Goal: Transaction & Acquisition: Purchase product/service

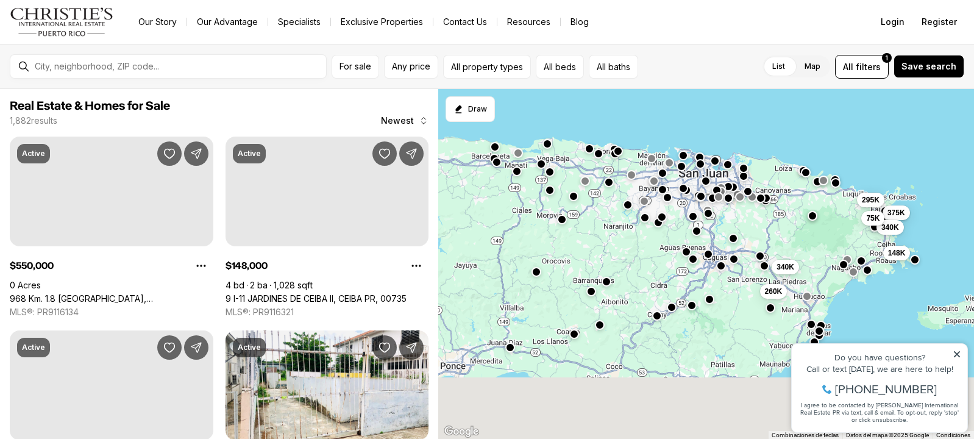
drag, startPoint x: 642, startPoint y: 276, endPoint x: 681, endPoint y: 180, distance: 103.3
click at [681, 180] on div "340K 260K 375K 340K 295K 75K 148K" at bounding box center [706, 264] width 536 height 350
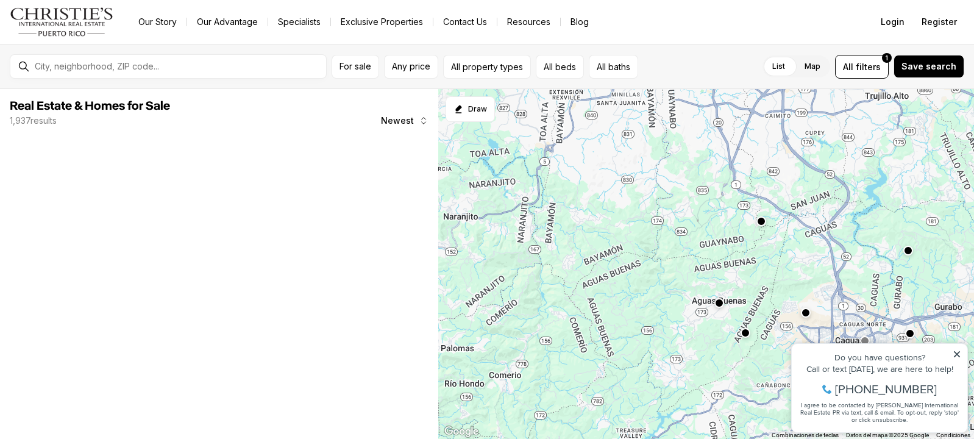
drag, startPoint x: 699, startPoint y: 247, endPoint x: 578, endPoint y: 383, distance: 181.7
click at [579, 384] on div at bounding box center [706, 264] width 536 height 350
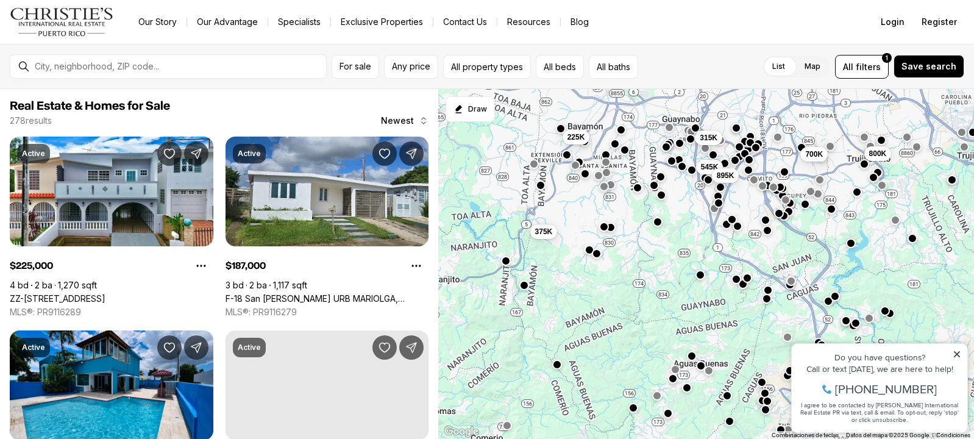
drag, startPoint x: 660, startPoint y: 257, endPoint x: 672, endPoint y: 265, distance: 14.4
click at [672, 265] on div "410K 187K 149K 276K 125K 700K 800K 375K 315K 225K 545K 895K" at bounding box center [706, 264] width 536 height 350
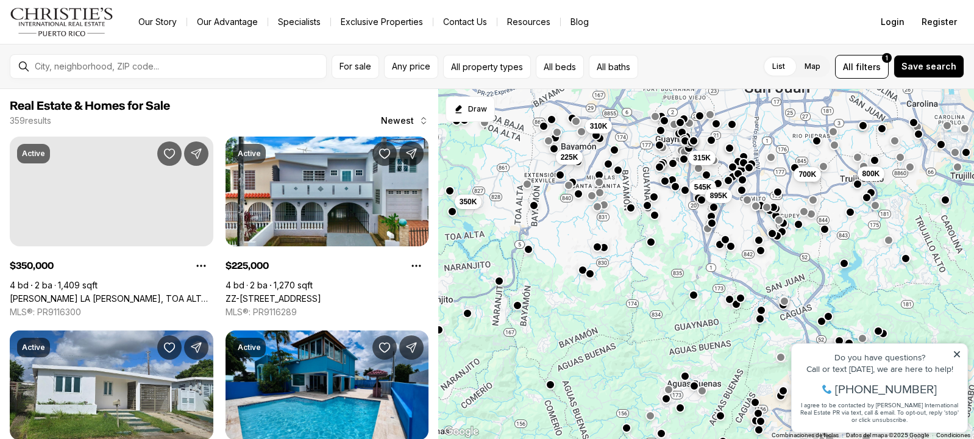
drag, startPoint x: 614, startPoint y: 197, endPoint x: 605, endPoint y: 233, distance: 37.7
click at [605, 233] on div "410K 187K 149K 276K 700K 800K 315K 225K 545K 895K 350K 310K" at bounding box center [706, 264] width 536 height 350
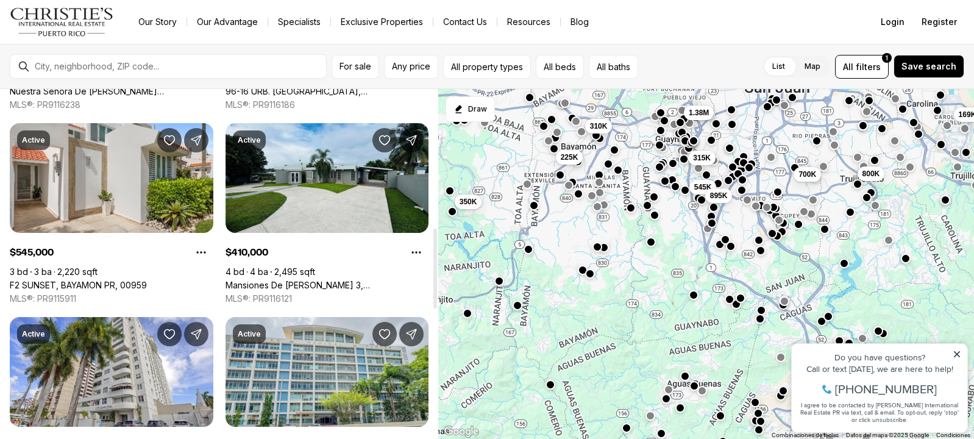
scroll to position [609, 0]
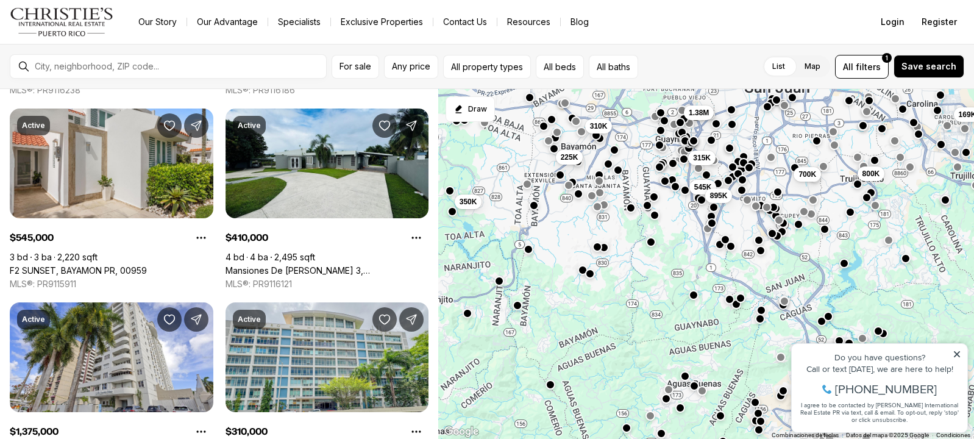
click at [599, 182] on button "button" at bounding box center [599, 181] width 10 height 10
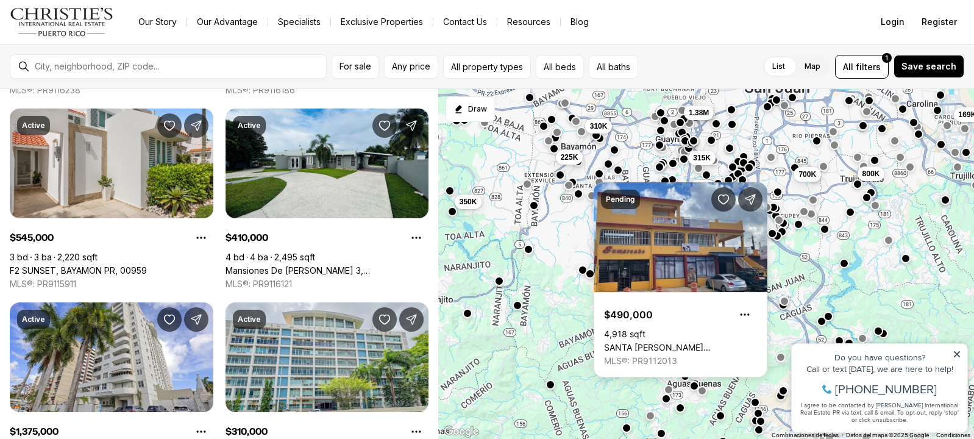
click at [600, 175] on button "button" at bounding box center [599, 173] width 10 height 10
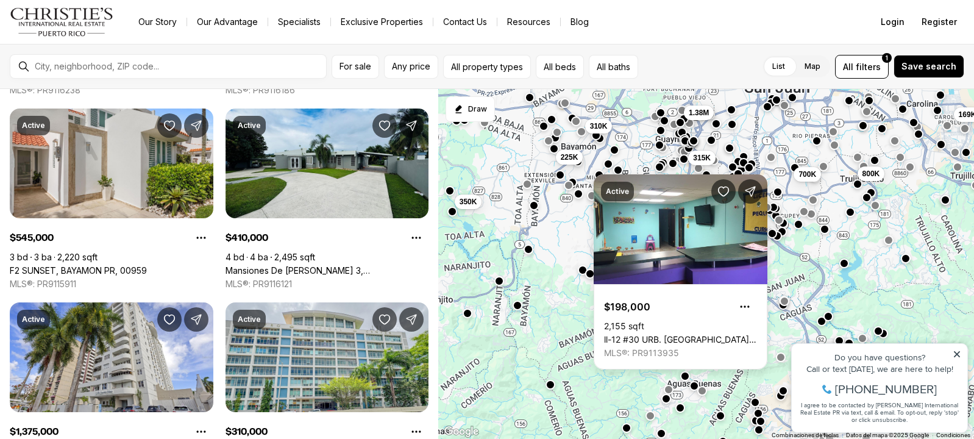
click at [573, 182] on div at bounding box center [569, 185] width 10 height 10
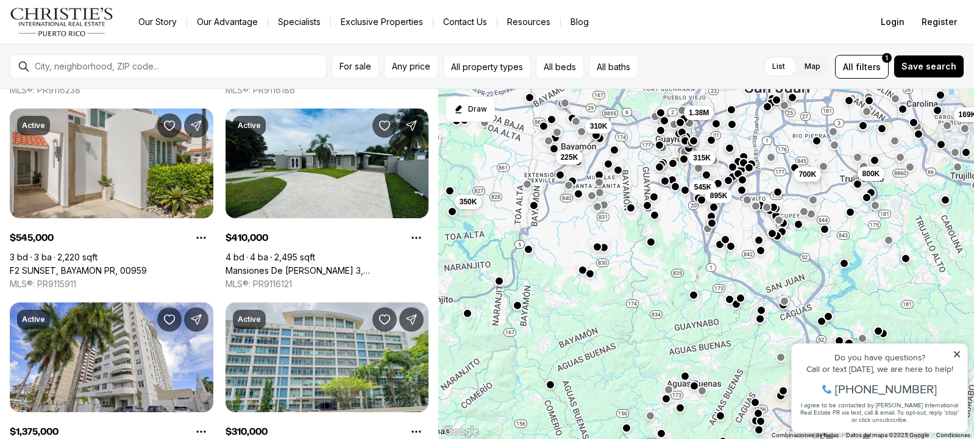
click at [575, 185] on button "button" at bounding box center [572, 181] width 10 height 10
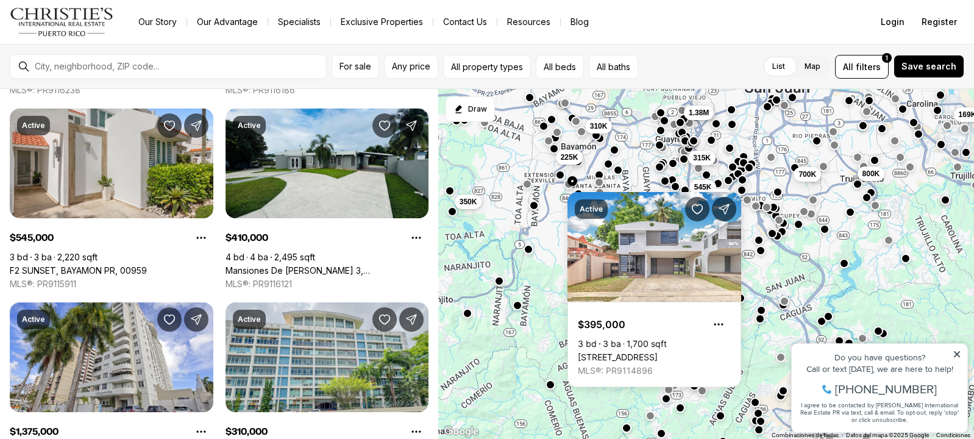
click at [567, 185] on button "button" at bounding box center [569, 184] width 10 height 10
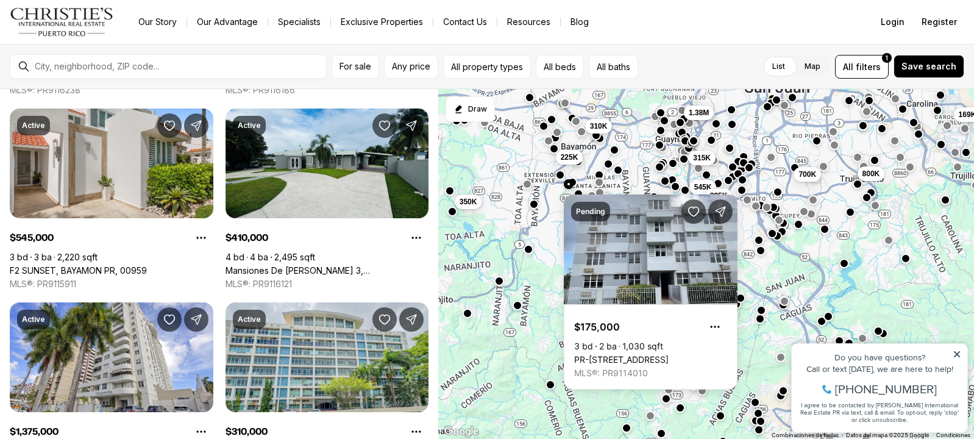
click at [533, 204] on button "button" at bounding box center [533, 204] width 10 height 10
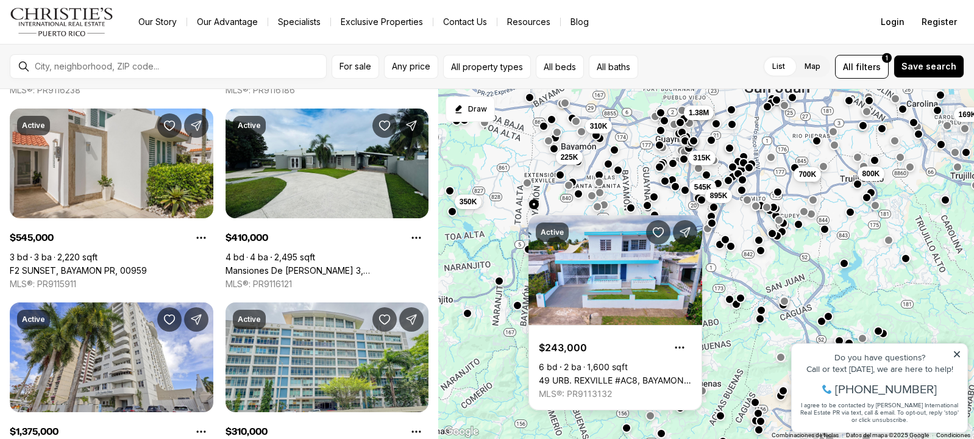
click at [530, 186] on button "button" at bounding box center [527, 183] width 10 height 10
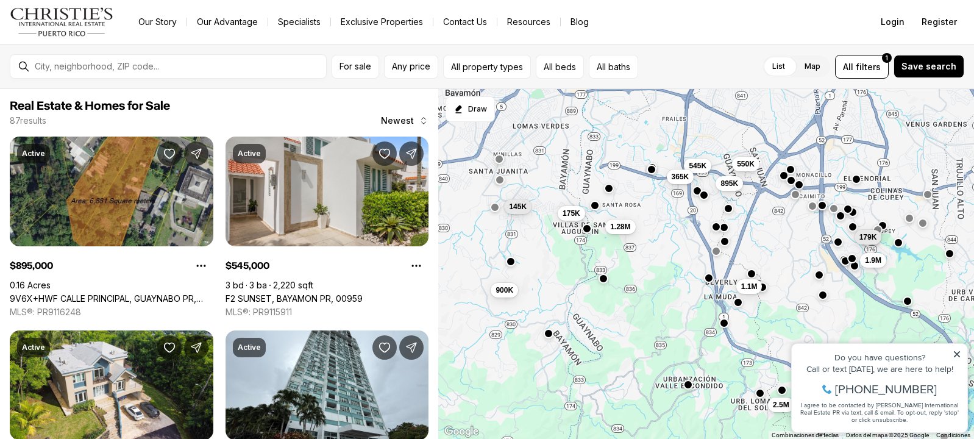
drag, startPoint x: 587, startPoint y: 257, endPoint x: 651, endPoint y: 333, distance: 99.0
click at [651, 333] on div "2.5M 1.9M 179K 145K 1.1M 900K 1.28M 175K 545K 895K 365K 550K" at bounding box center [706, 264] width 536 height 350
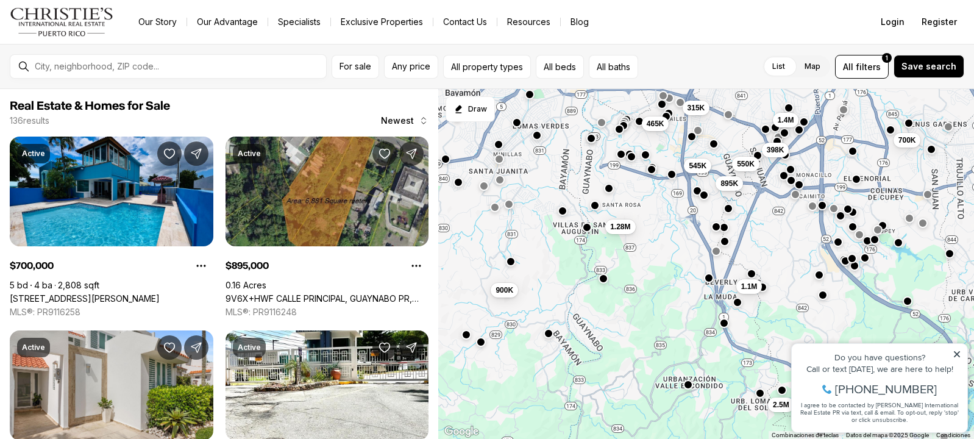
click at [587, 224] on button "button" at bounding box center [587, 227] width 10 height 10
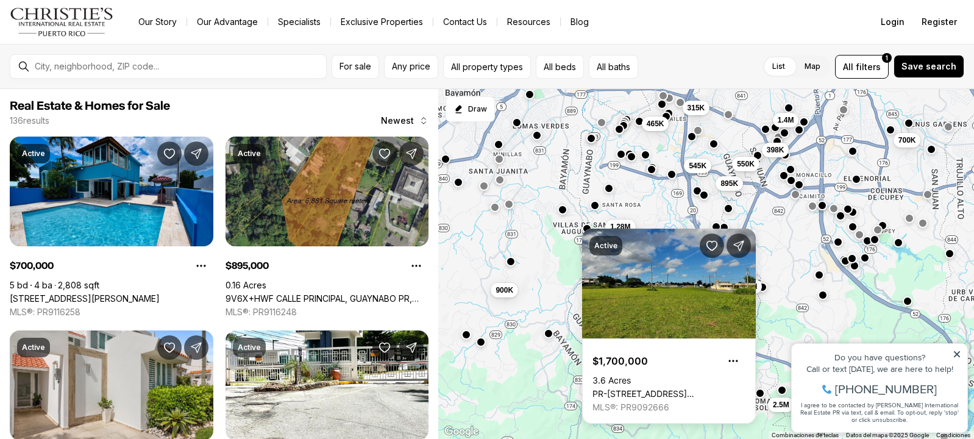
click at [562, 212] on button "button" at bounding box center [563, 209] width 10 height 10
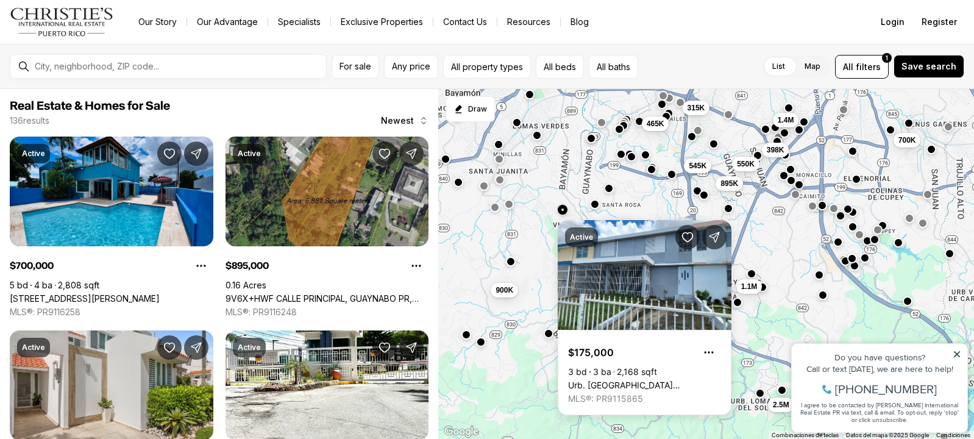
click at [595, 205] on button "button" at bounding box center [595, 204] width 10 height 10
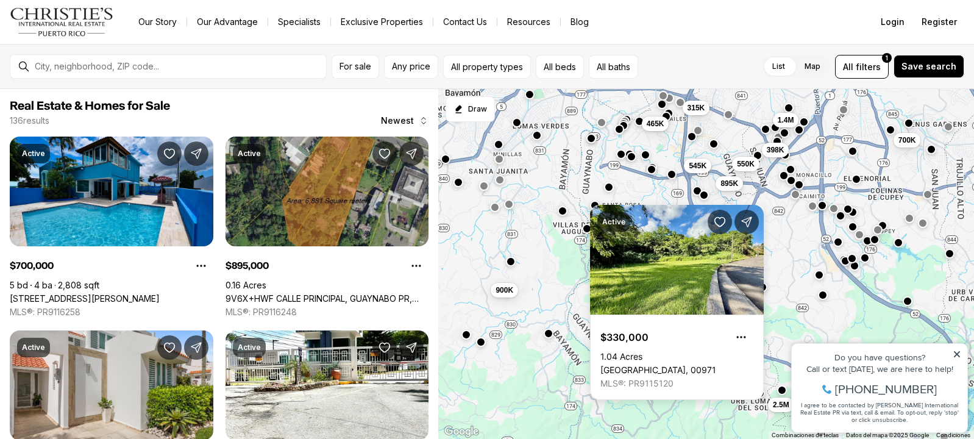
click at [609, 191] on button "button" at bounding box center [608, 187] width 10 height 10
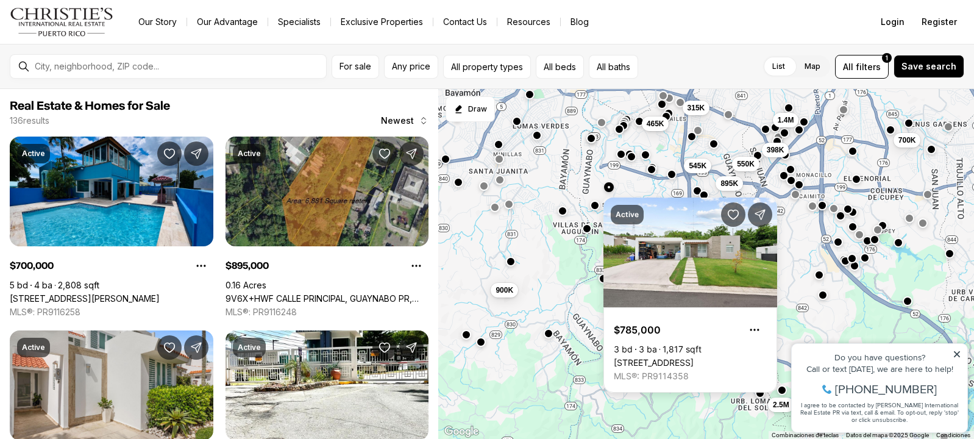
click at [518, 124] on button "button" at bounding box center [517, 121] width 10 height 10
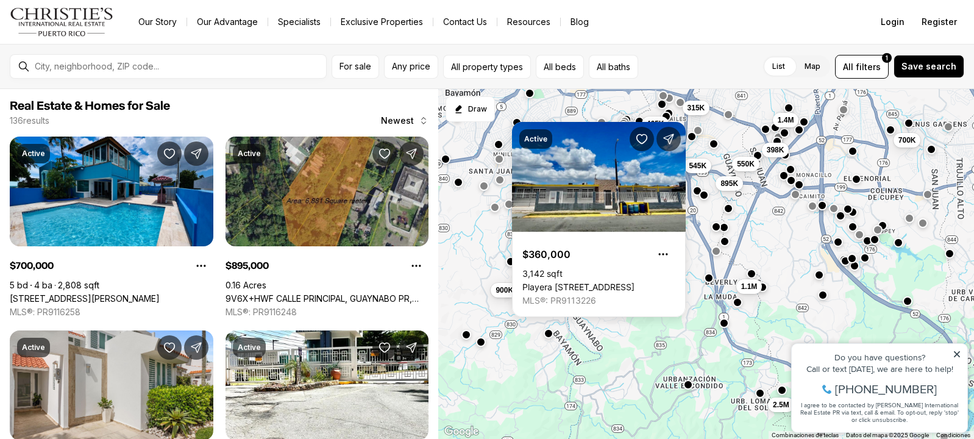
click at [528, 98] on div at bounding box center [530, 94] width 10 height 10
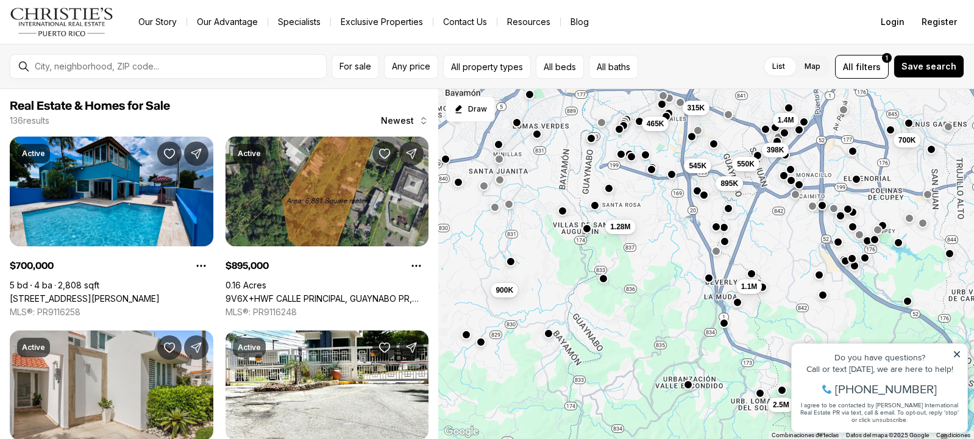
click at [537, 138] on button "button" at bounding box center [537, 134] width 10 height 10
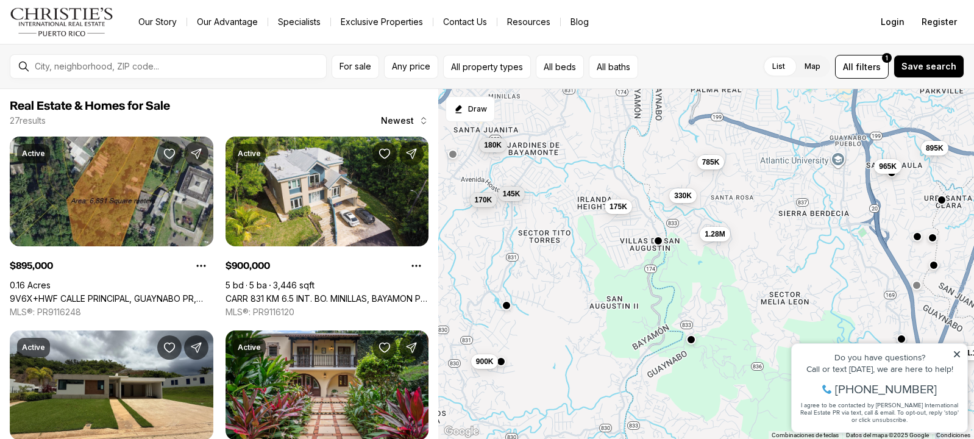
drag, startPoint x: 531, startPoint y: 255, endPoint x: 533, endPoint y: 303, distance: 47.6
click at [533, 303] on div "965K 145K 330K 1.1M 900K 1.28M 170K 175K 180K 895K 785K 110K" at bounding box center [706, 264] width 536 height 350
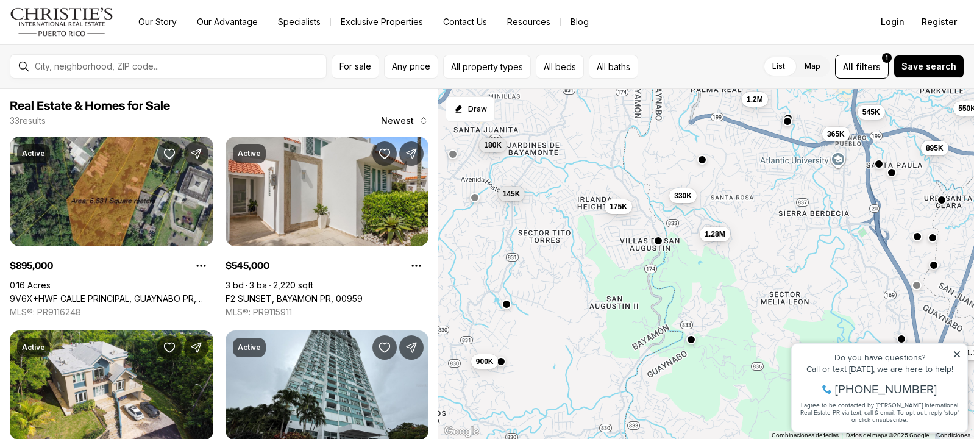
click at [506, 305] on button "button" at bounding box center [506, 304] width 10 height 10
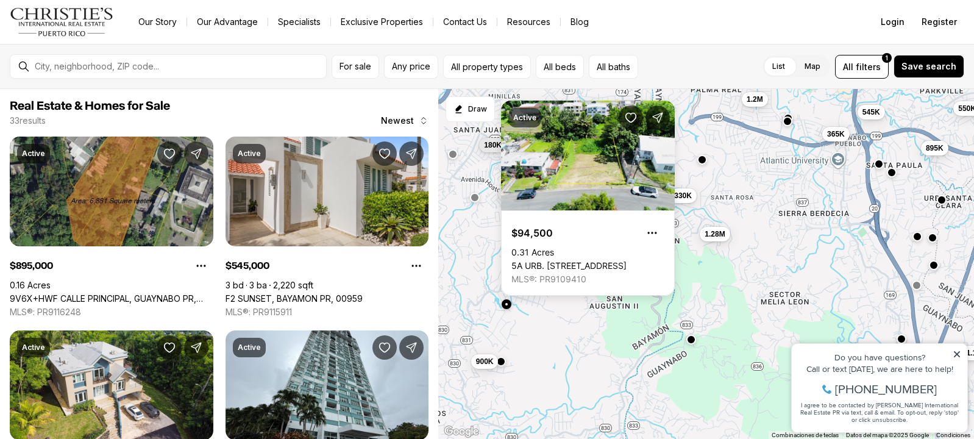
click at [506, 305] on button "button" at bounding box center [506, 304] width 10 height 10
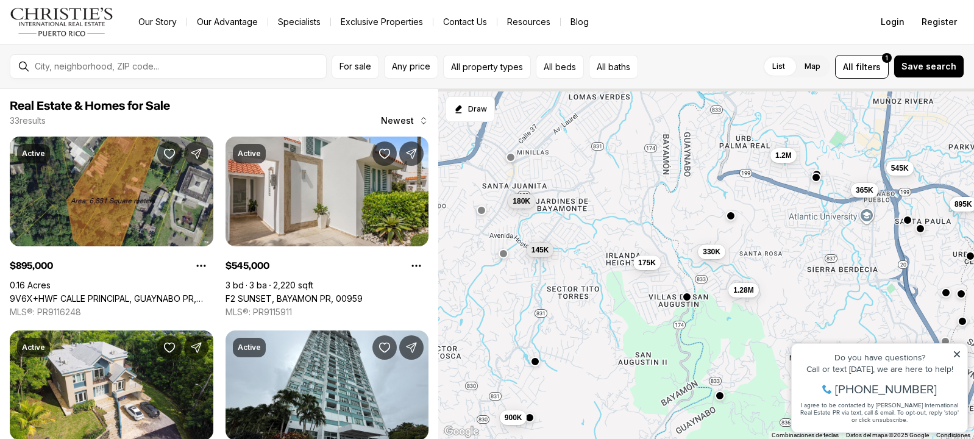
drag, startPoint x: 522, startPoint y: 250, endPoint x: 551, endPoint y: 307, distance: 64.6
click at [551, 307] on div "145K 330K 1.1M 900K 1.28M 175K 180K 895K 545K 550K 365K 1.2M" at bounding box center [706, 264] width 536 height 350
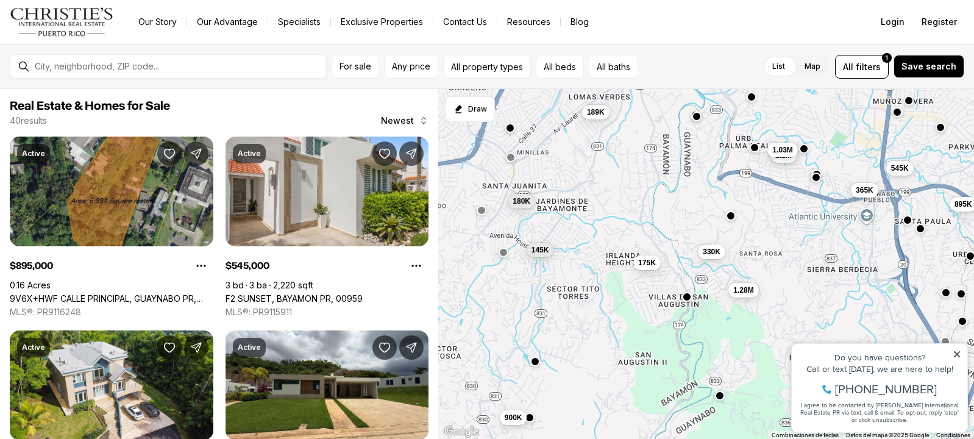
click at [500, 257] on div at bounding box center [503, 254] width 10 height 10
click at [503, 255] on button "button" at bounding box center [503, 252] width 10 height 10
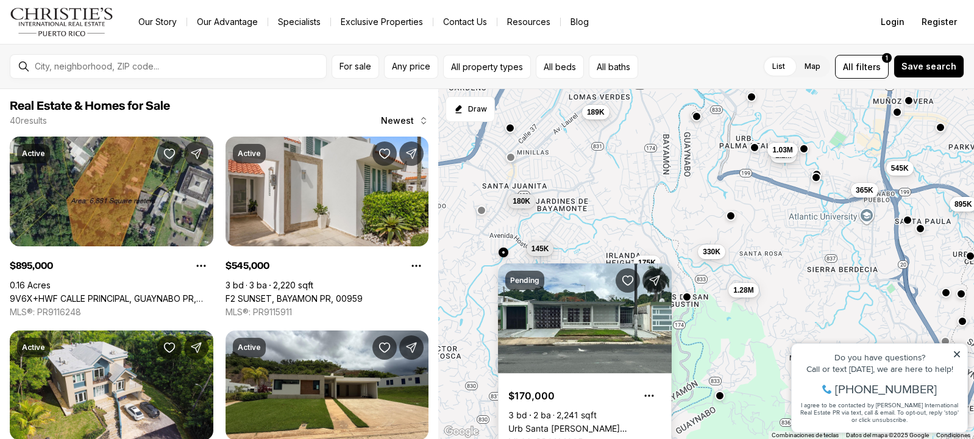
click at [538, 251] on body "Go to: Homepage Our Story Our Advantage Specialists Exclusive Properties Contac…" at bounding box center [487, 219] width 974 height 439
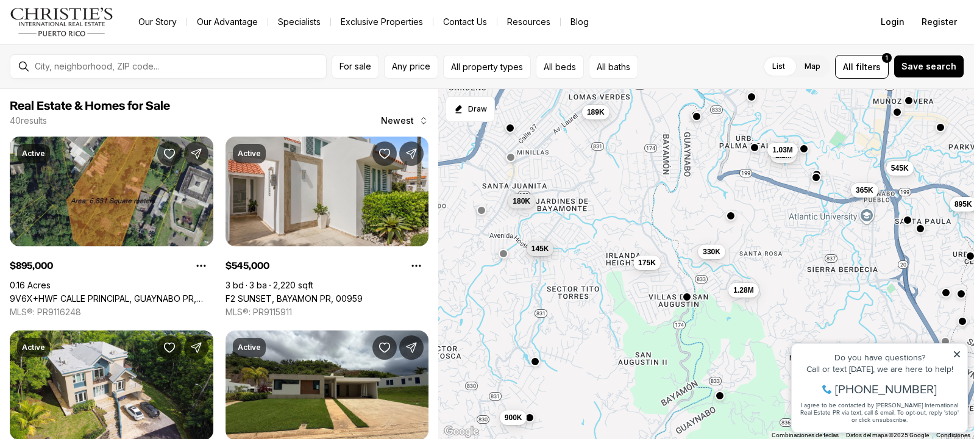
click at [538, 251] on span "145K" at bounding box center [540, 248] width 18 height 10
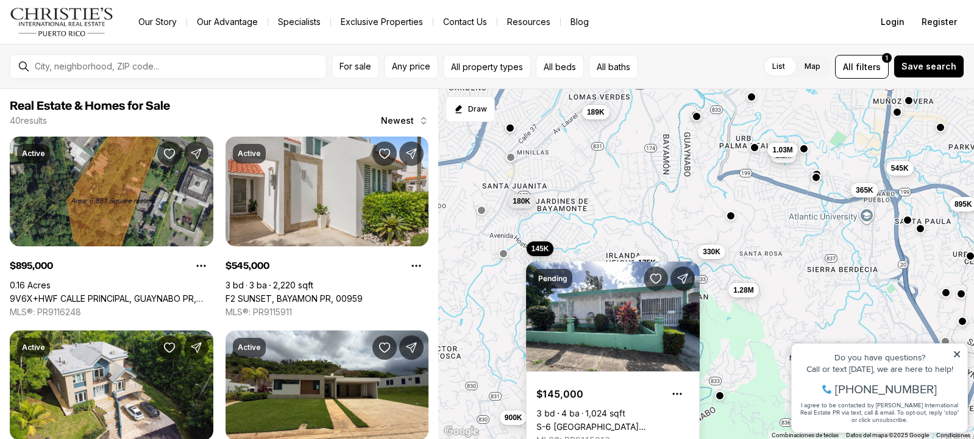
click at [485, 215] on div at bounding box center [481, 210] width 10 height 10
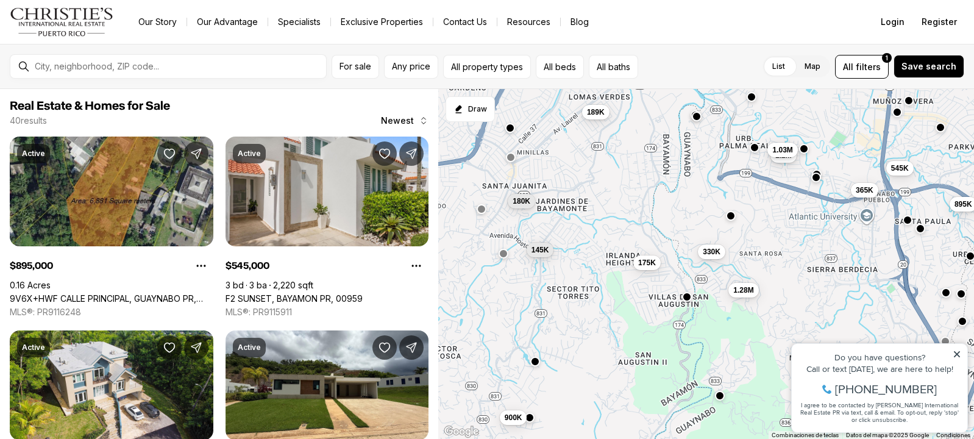
click at [483, 213] on button "button" at bounding box center [481, 209] width 10 height 10
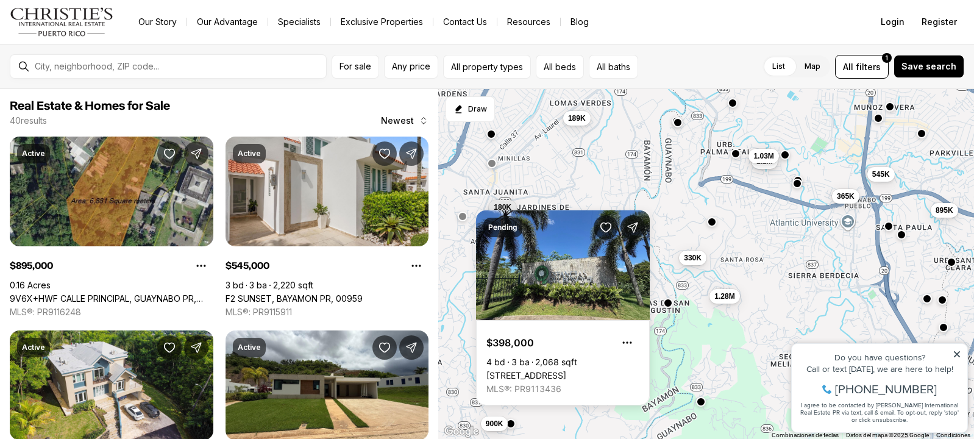
drag, startPoint x: 784, startPoint y: 199, endPoint x: 751, endPoint y: 209, distance: 34.9
click at [751, 209] on div "145K 330K 900K 1.28M 175K 180K 895K 545K 365K 1.2M 1.03M 189K" at bounding box center [706, 264] width 536 height 350
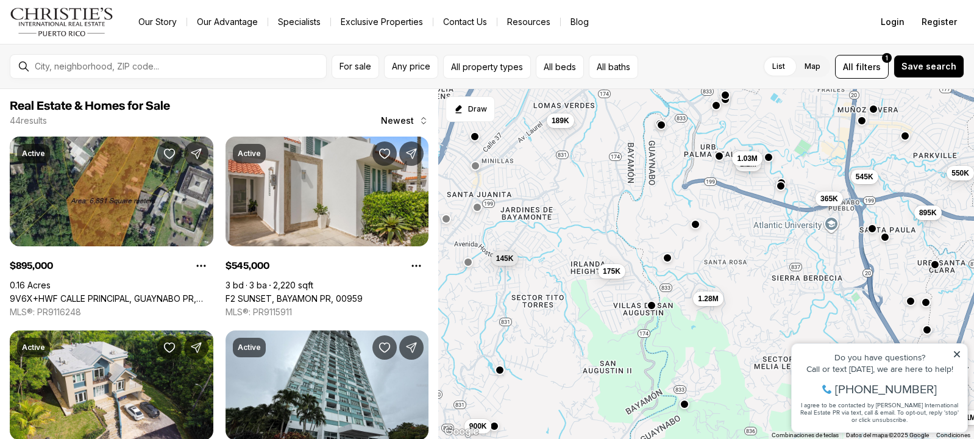
click at [650, 310] on div "145K 900K 1.28M 175K 895K 545K 365K 1.2M 1.03M 189K 550K 1.1M" at bounding box center [706, 264] width 536 height 350
click at [654, 307] on button "button" at bounding box center [652, 304] width 10 height 10
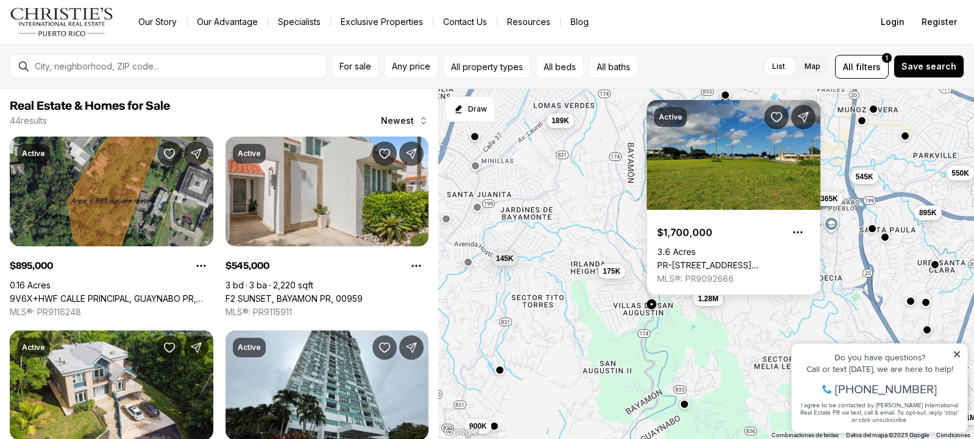
click at [654, 307] on button "button" at bounding box center [652, 304] width 10 height 10
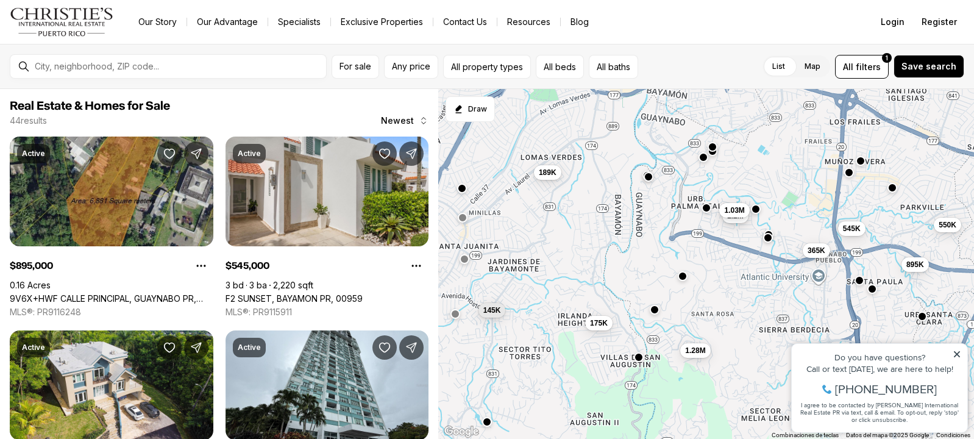
drag, startPoint x: 703, startPoint y: 268, endPoint x: 689, endPoint y: 320, distance: 53.7
click at [689, 320] on div "145K 900K 1.28M 175K 895K 545K 365K 1.2M 1.03M 189K 550K 1.1M" at bounding box center [706, 264] width 536 height 350
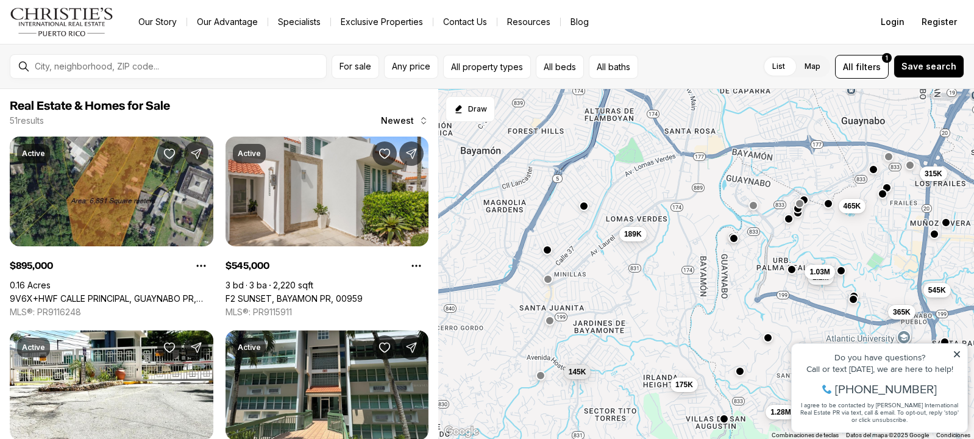
drag, startPoint x: 634, startPoint y: 232, endPoint x: 718, endPoint y: 301, distance: 109.5
click at [718, 301] on div "145K 1.28M 175K 895K 545K 365K 1.2M 1.03M 189K 550K 315K 465K" at bounding box center [706, 264] width 536 height 350
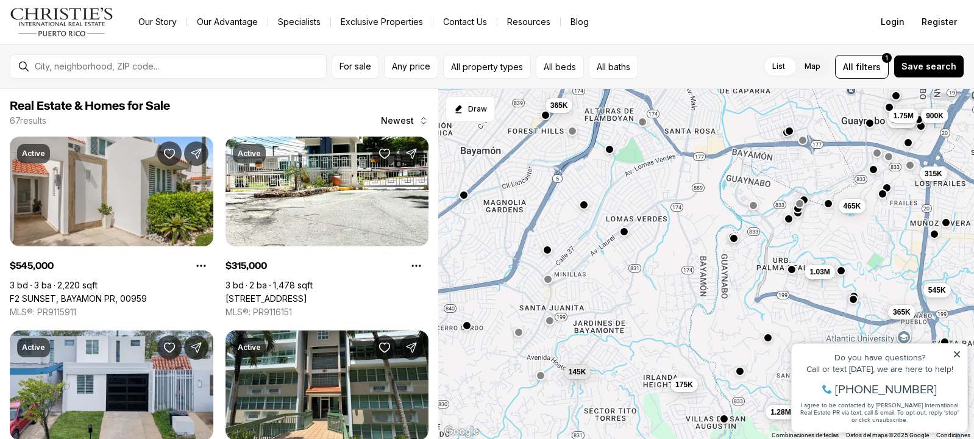
click at [584, 205] on button "button" at bounding box center [584, 204] width 10 height 10
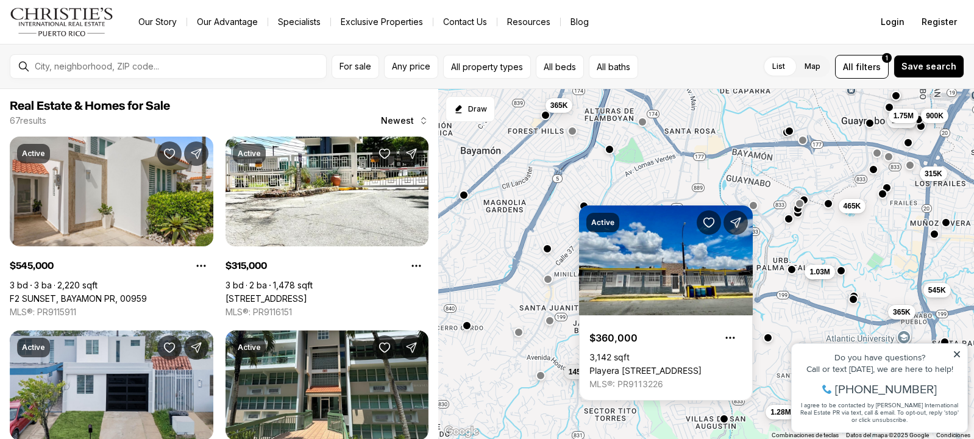
click at [547, 246] on button "button" at bounding box center [547, 248] width 10 height 10
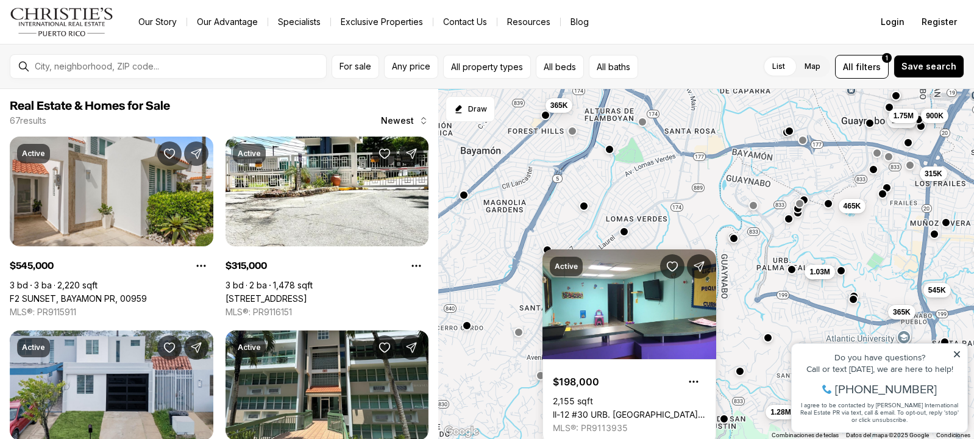
click at [611, 155] on div "145K 1.28M 175K 545K 365K 1.03M 315K 465K 1.75M 1.75M 900K 365K" at bounding box center [706, 264] width 536 height 350
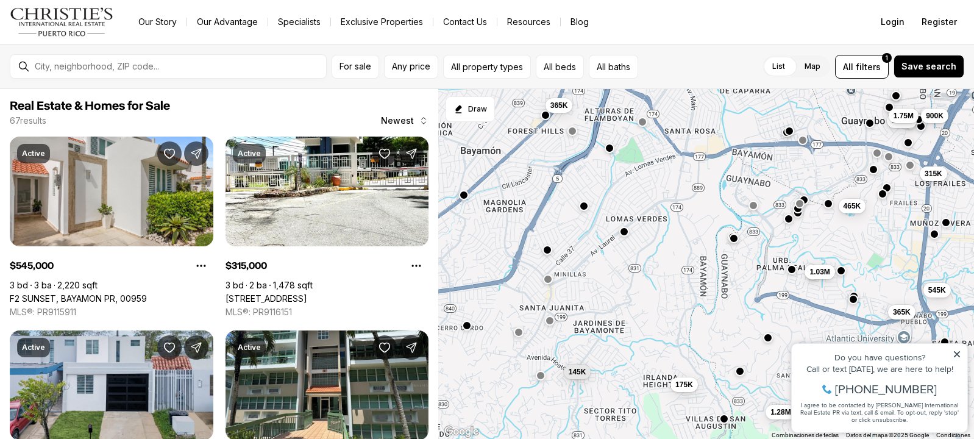
click at [613, 149] on button "button" at bounding box center [610, 148] width 10 height 10
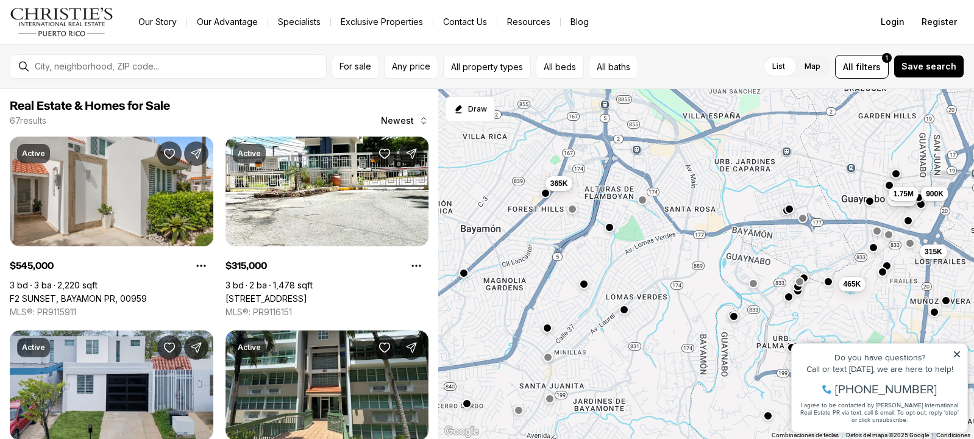
drag, startPoint x: 1622, startPoint y: 575, endPoint x: 839, endPoint y: 336, distance: 819.4
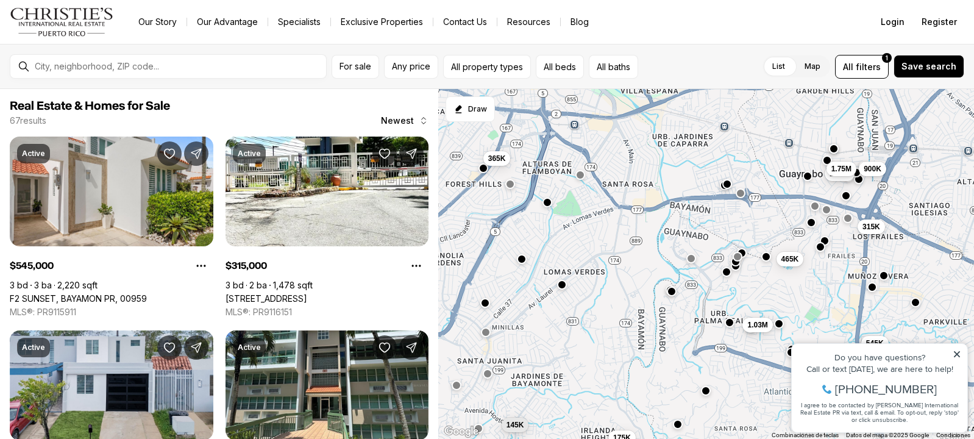
click at [775, 297] on div "145K 1.28M 175K 545K 365K 1.03M 315K 465K 1.75M 1.75M 900K 365K" at bounding box center [706, 264] width 536 height 350
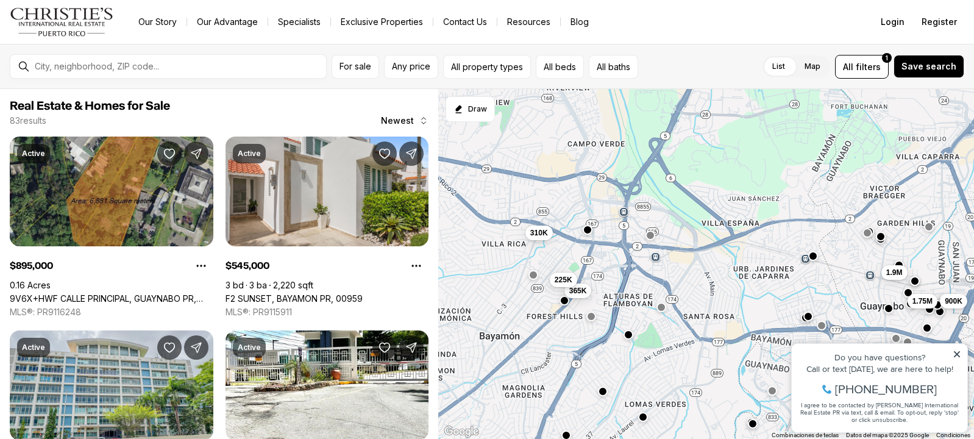
drag, startPoint x: 565, startPoint y: 250, endPoint x: 672, endPoint y: 410, distance: 192.3
click at [672, 410] on div "175K 545K 315K 465K 1.75M 900K 365K 1.9M 895K 550K 225K 310K" at bounding box center [706, 264] width 536 height 350
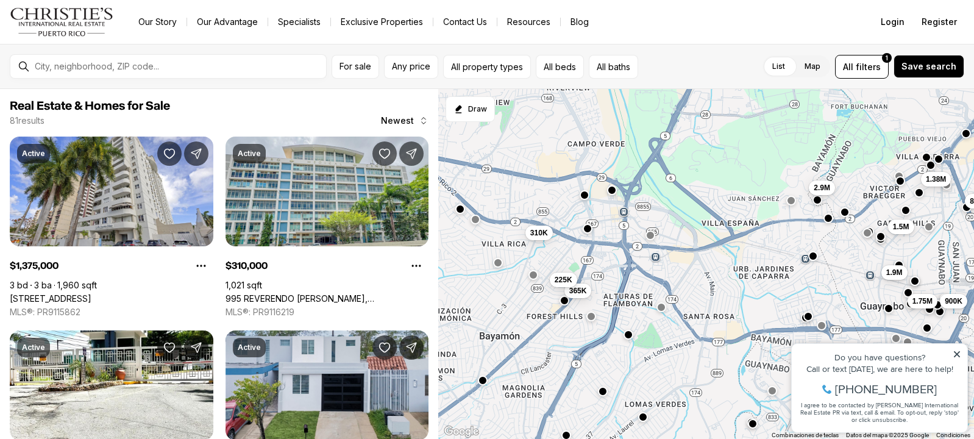
click at [587, 227] on button "button" at bounding box center [587, 229] width 10 height 10
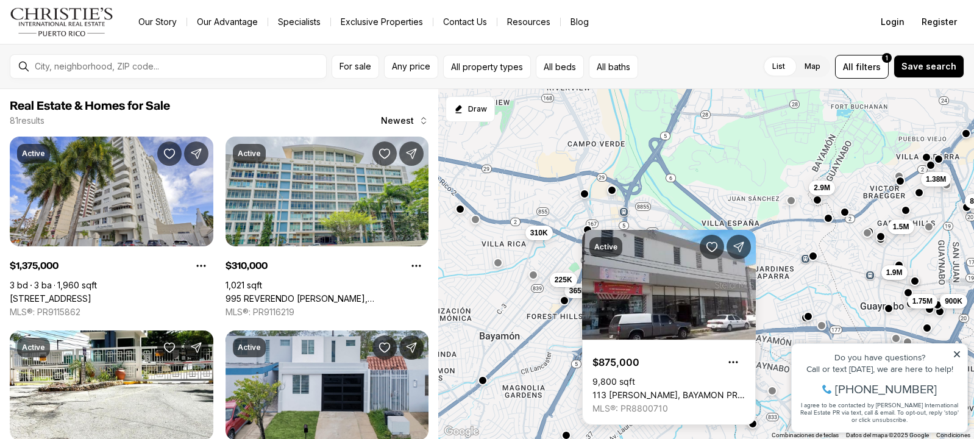
click at [587, 198] on div at bounding box center [585, 195] width 10 height 10
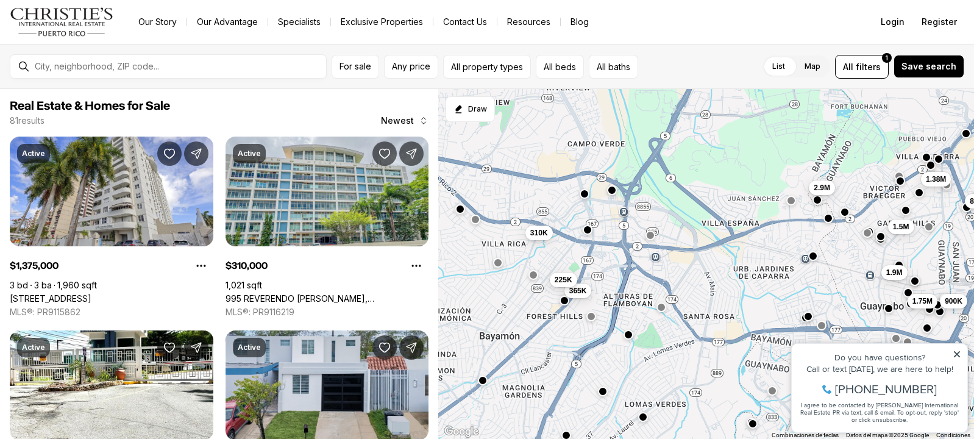
click at [585, 196] on button "button" at bounding box center [585, 194] width 10 height 10
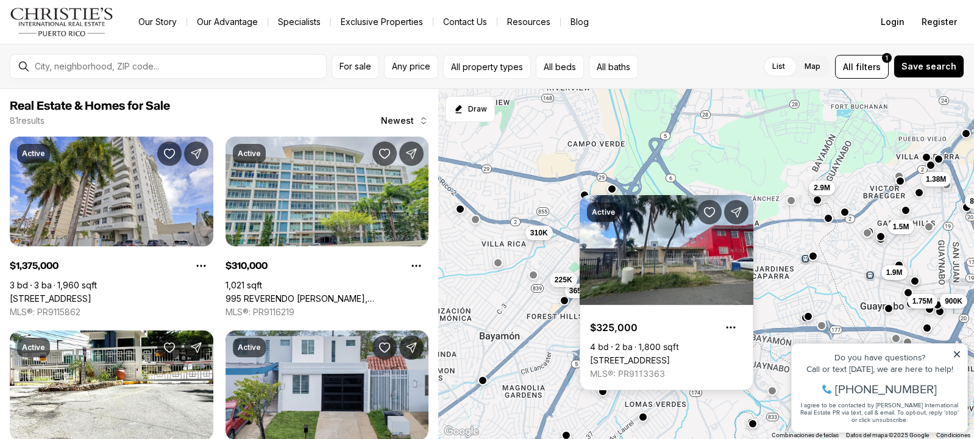
click at [613, 193] on body "Go to: Homepage Our Story Our Advantage Specialists Exclusive Properties Contac…" at bounding box center [487, 219] width 974 height 439
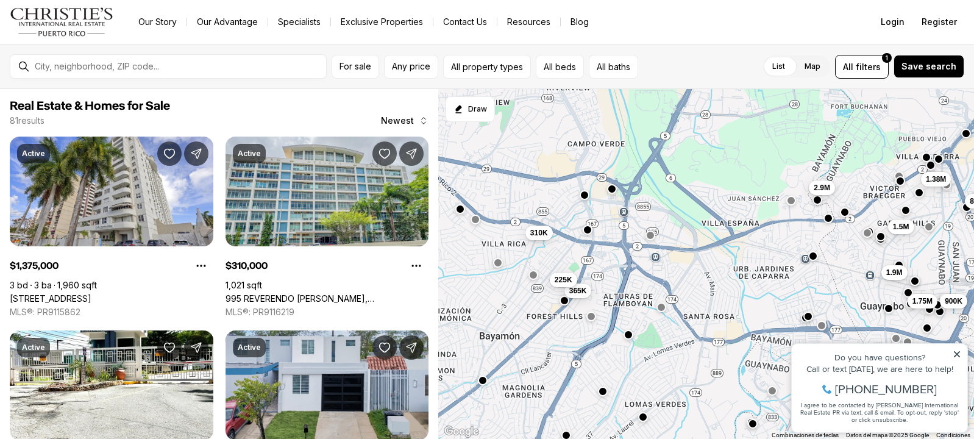
click at [613, 190] on button "button" at bounding box center [611, 189] width 10 height 10
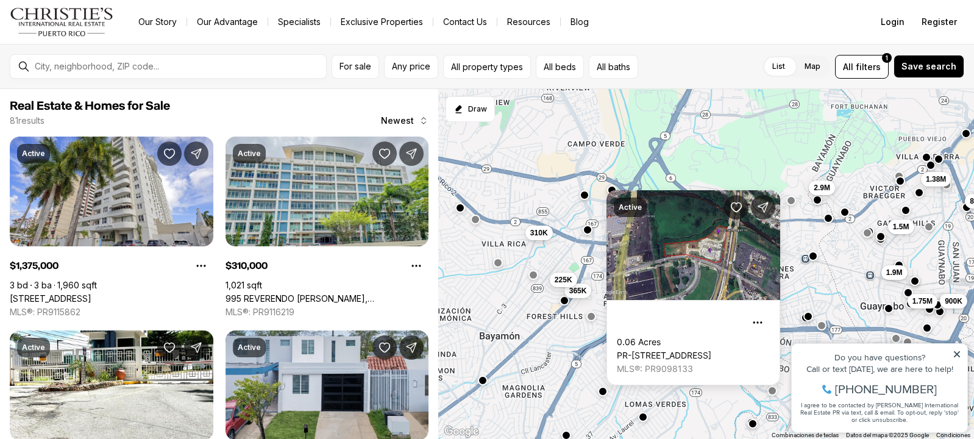
click at [461, 210] on button "button" at bounding box center [460, 208] width 10 height 10
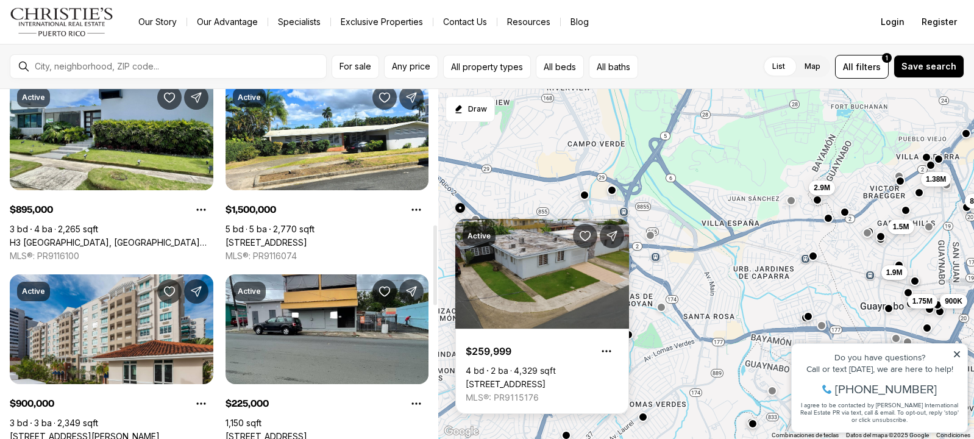
scroll to position [670, 0]
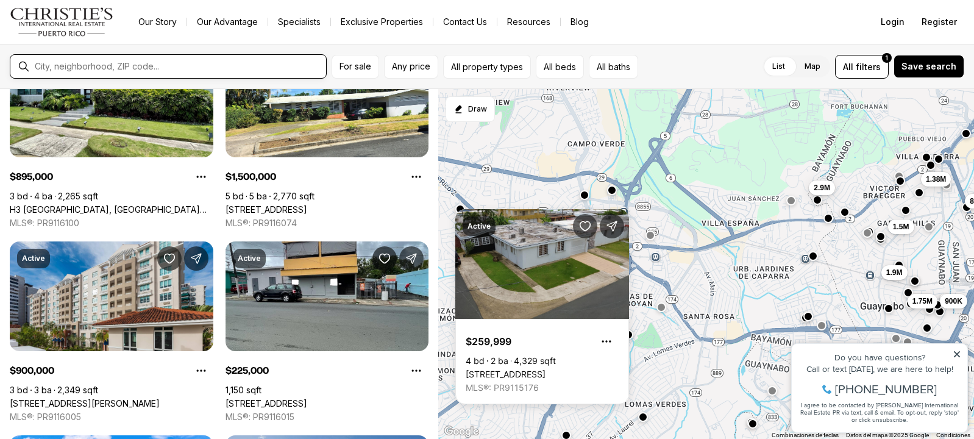
click at [79, 63] on input "text" at bounding box center [178, 67] width 286 height 10
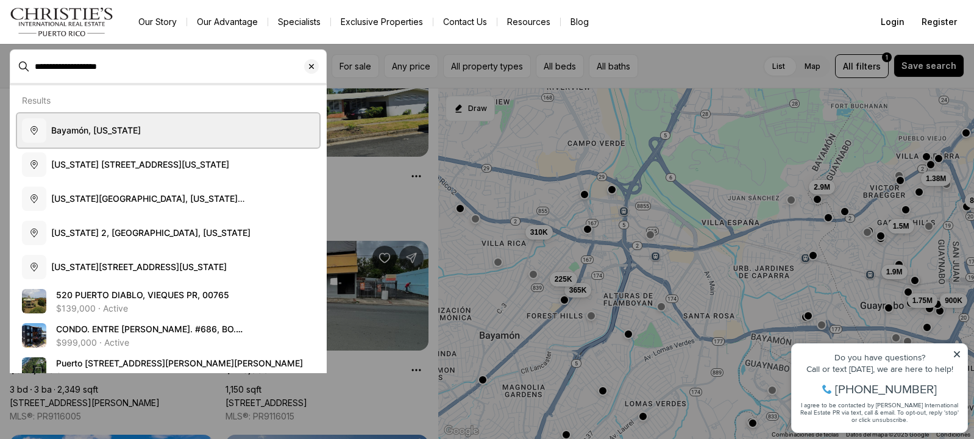
click at [101, 133] on span "Bayamón, Puerto Rico" at bounding box center [96, 130] width 90 height 10
type input "**********"
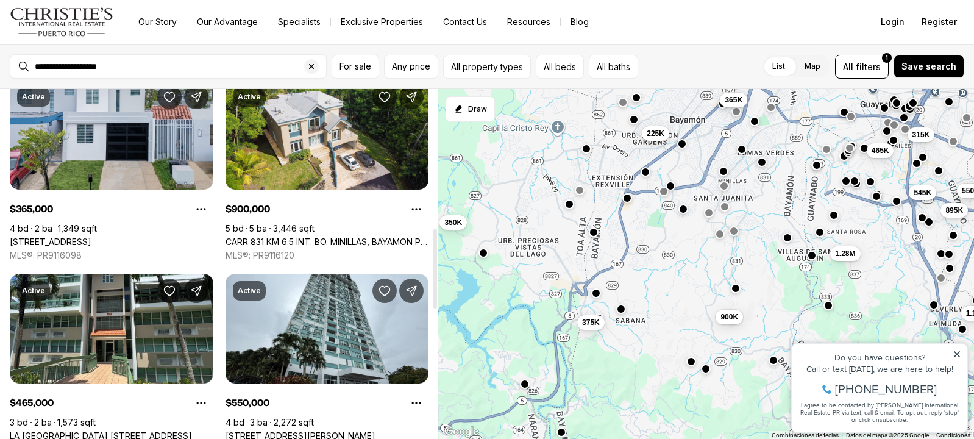
scroll to position [670, 0]
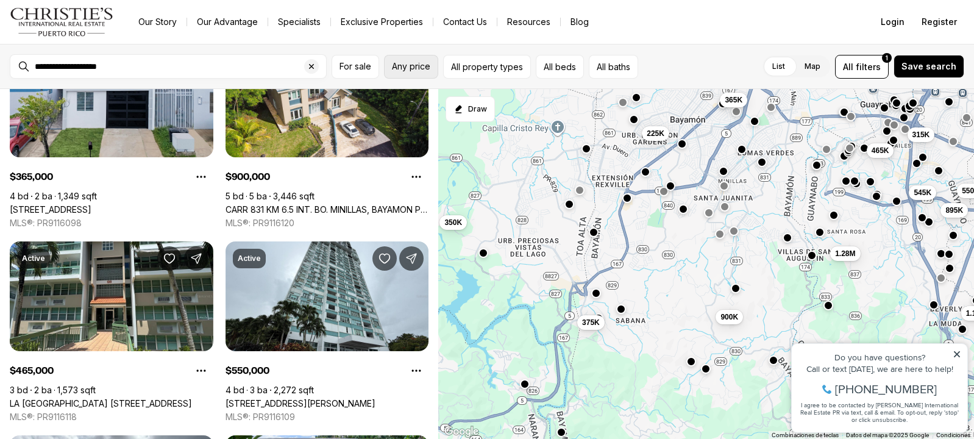
click at [407, 65] on span "Any price" at bounding box center [411, 67] width 38 height 10
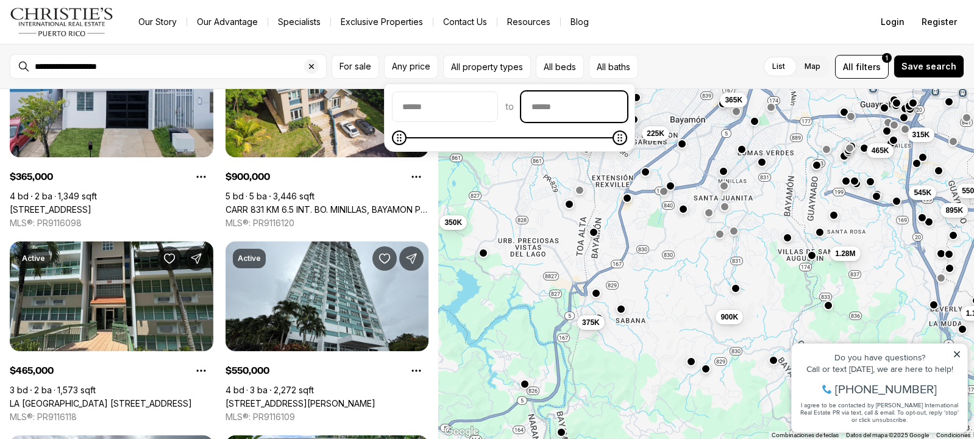
click at [574, 112] on input "priceMax" at bounding box center [574, 106] width 105 height 29
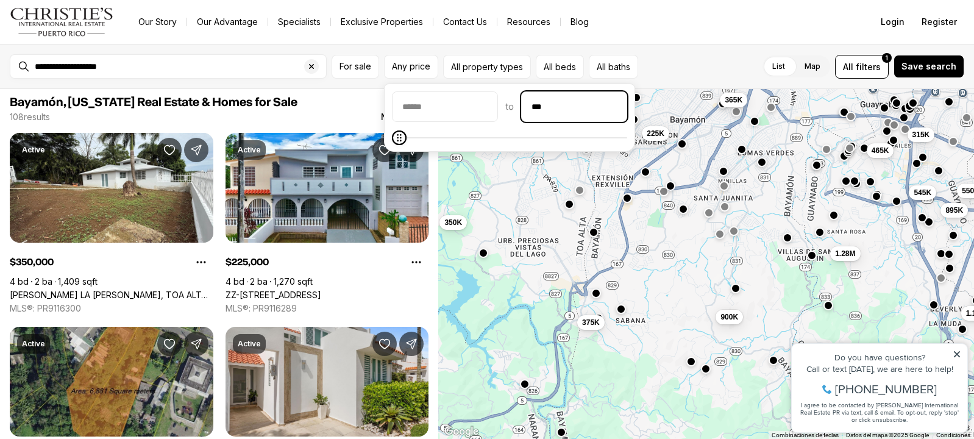
scroll to position [0, 0]
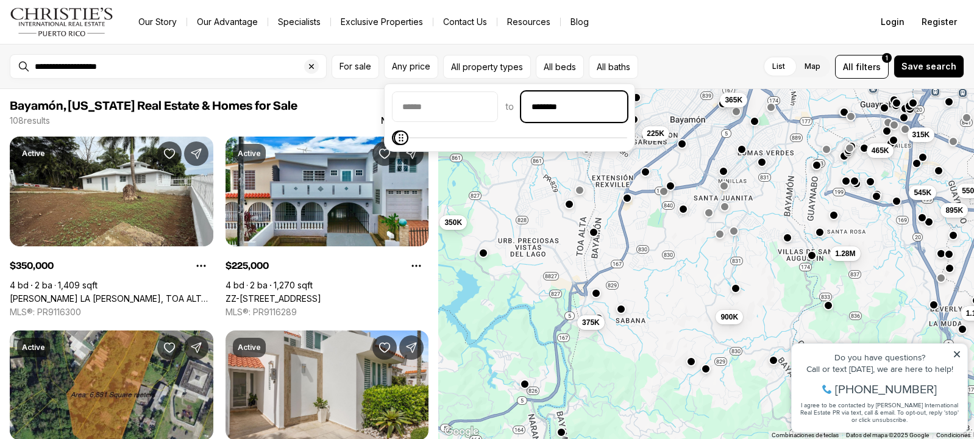
type input "********"
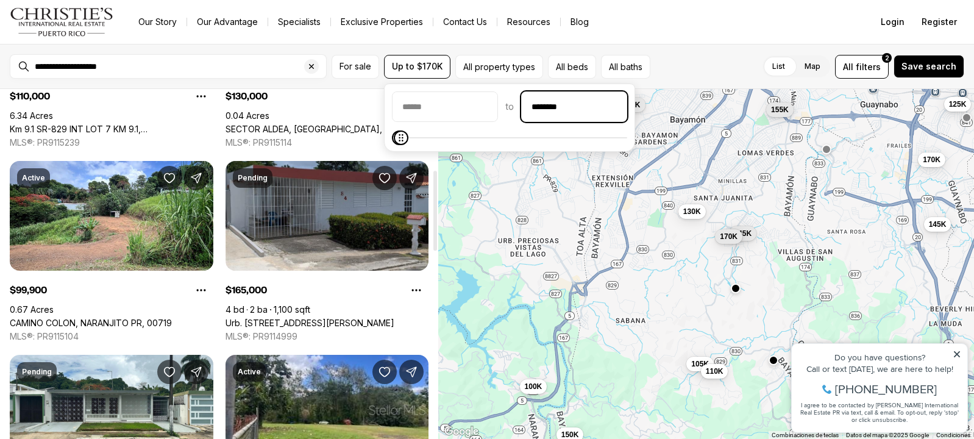
scroll to position [366, 0]
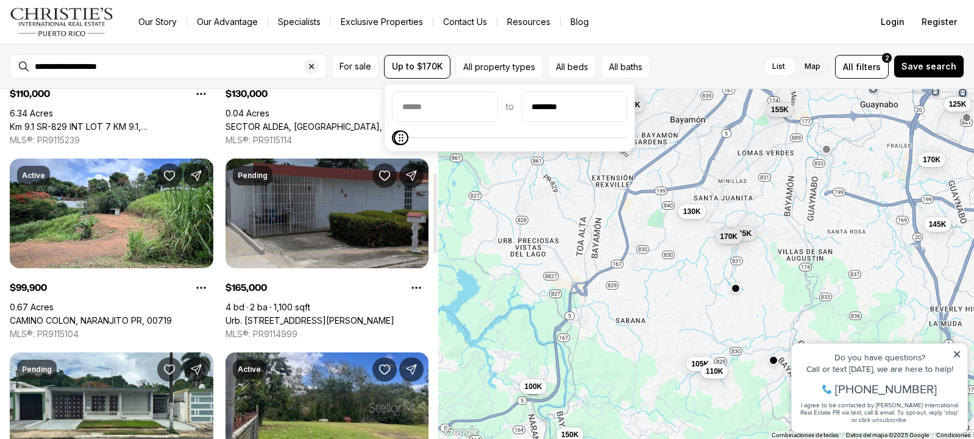
click at [329, 315] on link "Urb. Santa Elena CALLE 9 #E-5, BAYAMON PR, 00957" at bounding box center [309, 320] width 169 height 11
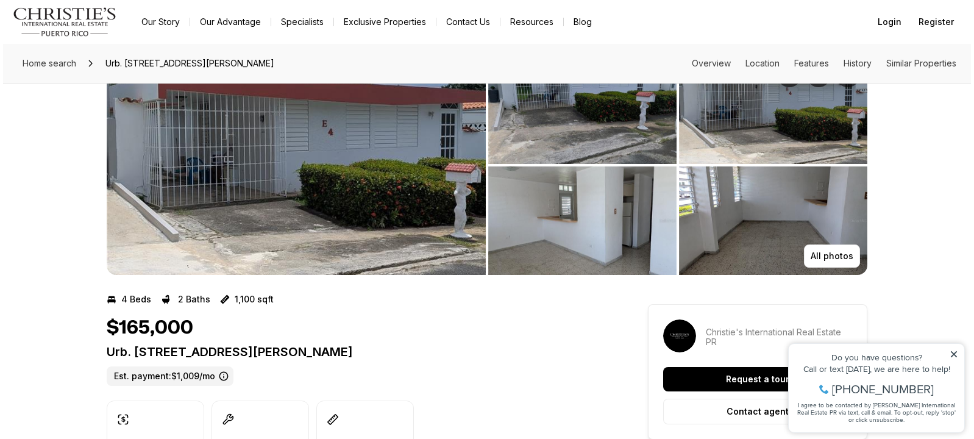
scroll to position [61, 0]
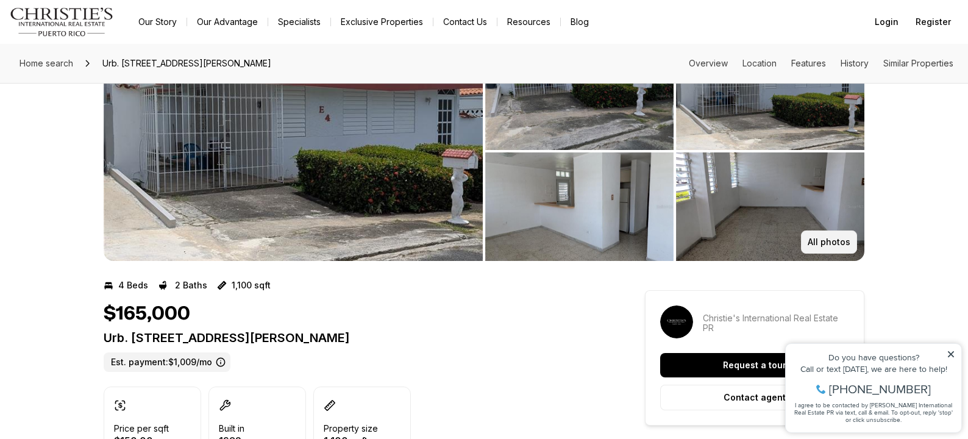
click at [822, 244] on p "All photos" at bounding box center [828, 242] width 43 height 10
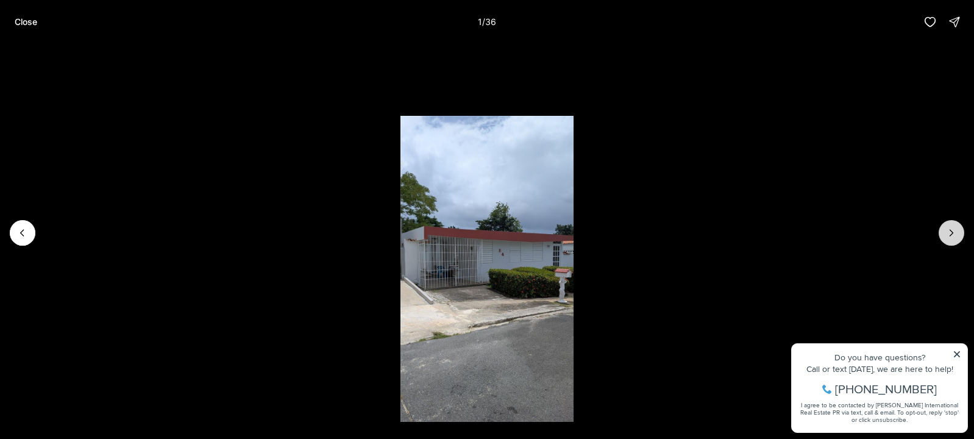
click at [956, 225] on button "Next slide" at bounding box center [951, 233] width 26 height 26
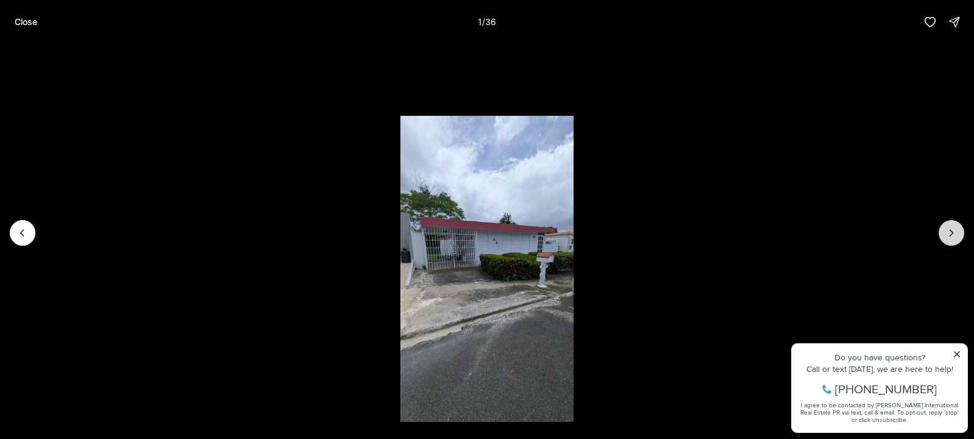
click at [956, 225] on button "Next slide" at bounding box center [951, 233] width 26 height 26
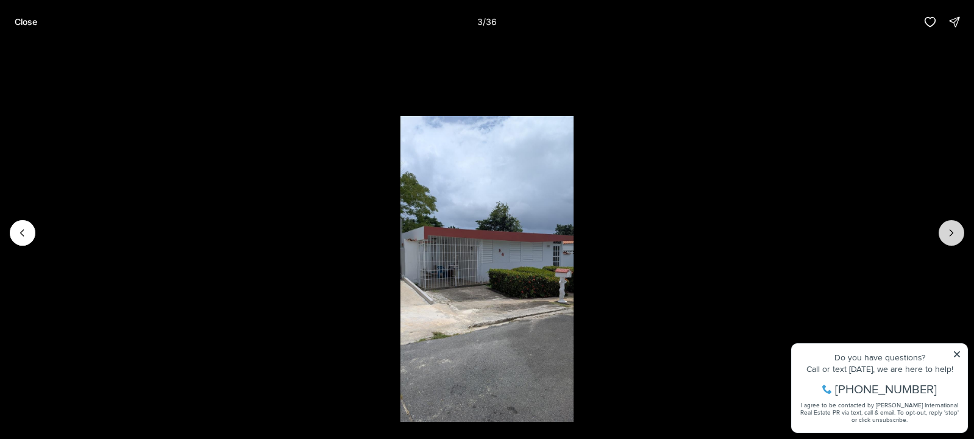
click at [956, 225] on button "Next slide" at bounding box center [951, 233] width 26 height 26
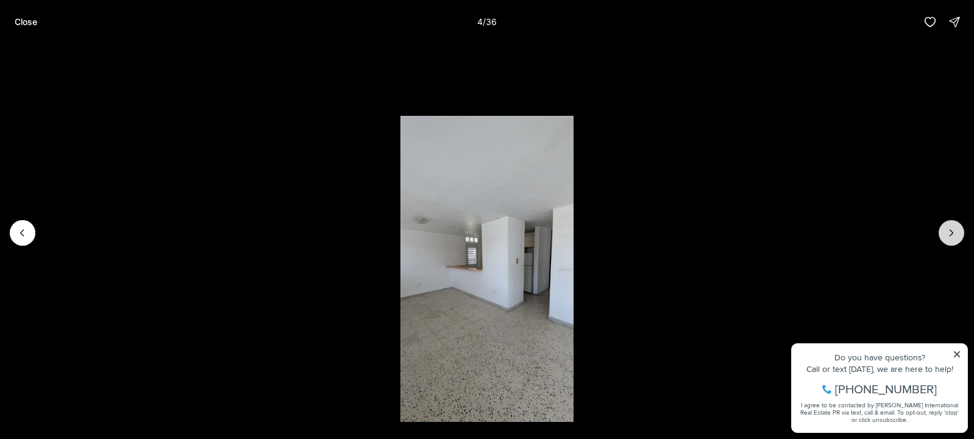
click at [956, 225] on button "Next slide" at bounding box center [951, 233] width 26 height 26
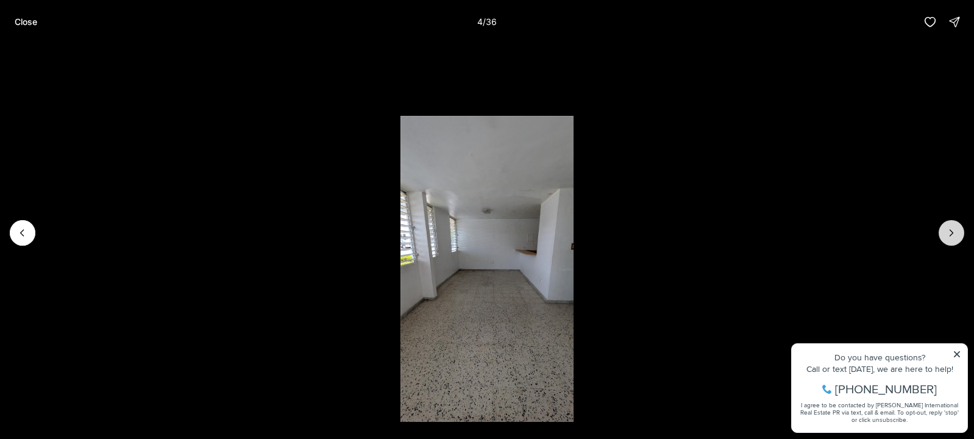
click at [956, 225] on button "Next slide" at bounding box center [951, 233] width 26 height 26
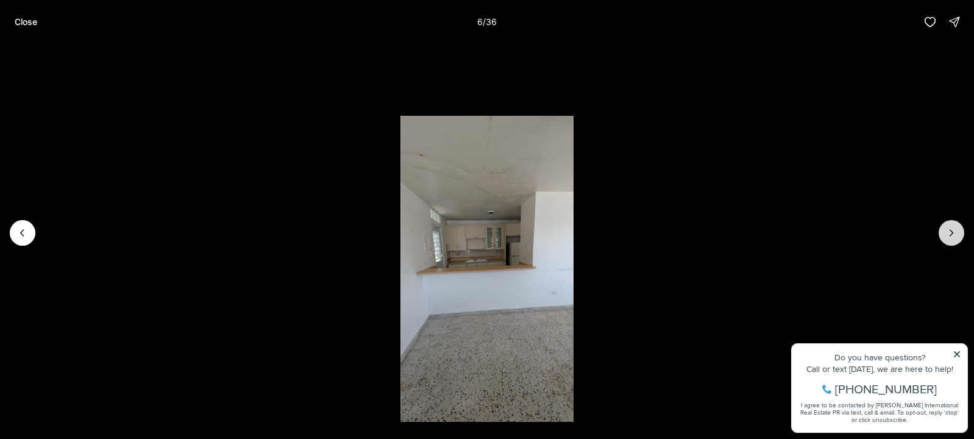
click at [956, 225] on button "Next slide" at bounding box center [951, 233] width 26 height 26
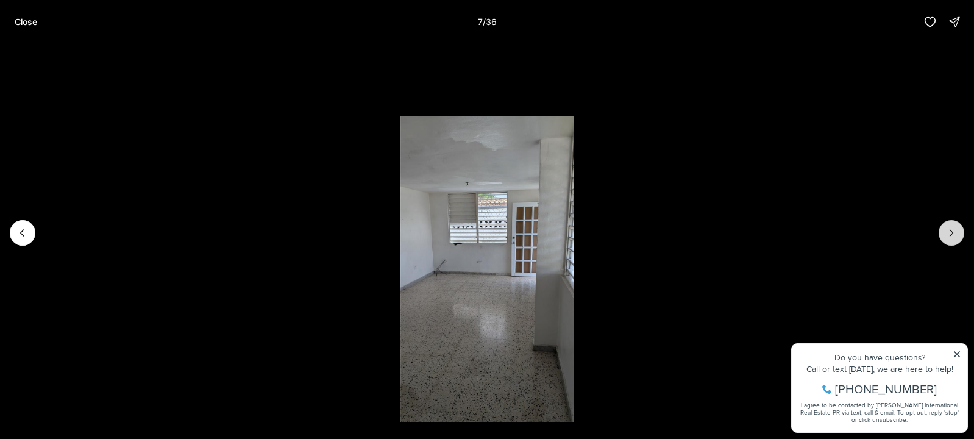
click at [956, 225] on button "Next slide" at bounding box center [951, 233] width 26 height 26
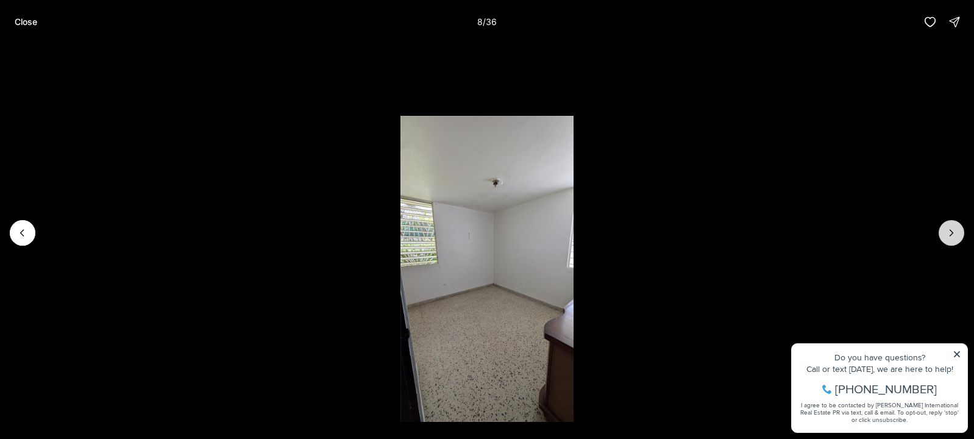
click at [956, 225] on button "Next slide" at bounding box center [951, 233] width 26 height 26
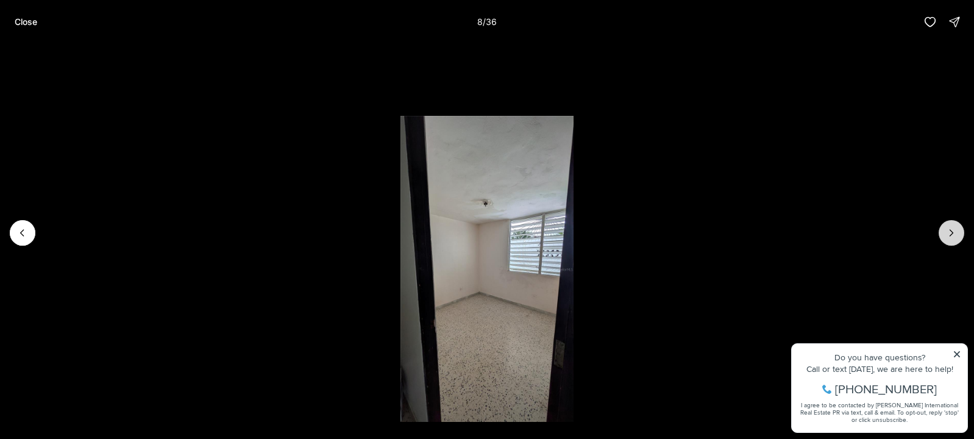
click at [956, 225] on button "Next slide" at bounding box center [951, 233] width 26 height 26
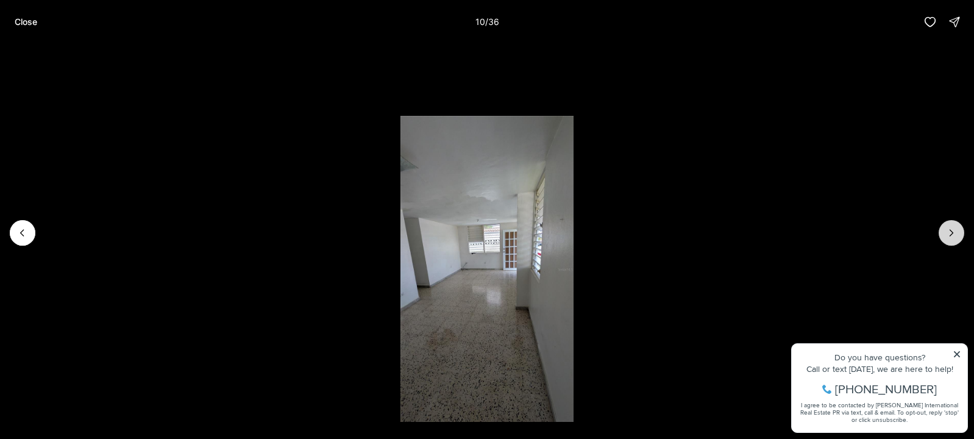
click at [956, 225] on button "Next slide" at bounding box center [951, 233] width 26 height 26
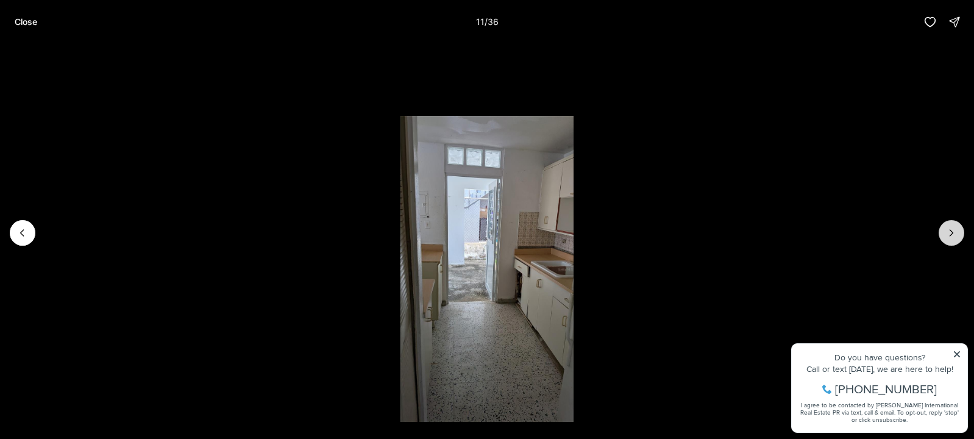
click at [956, 225] on button "Next slide" at bounding box center [951, 233] width 26 height 26
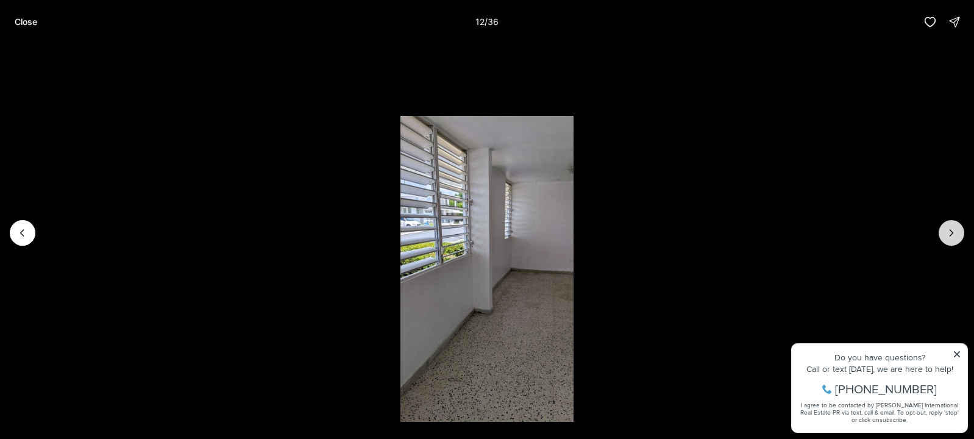
click at [956, 225] on button "Next slide" at bounding box center [951, 233] width 26 height 26
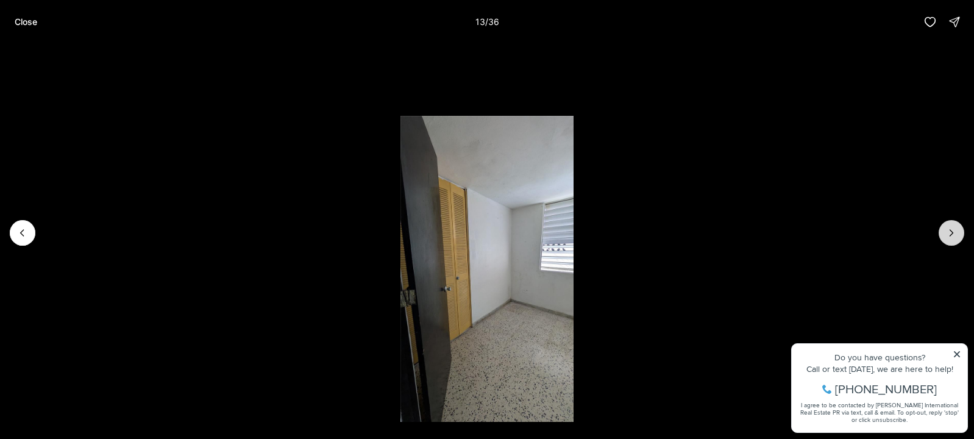
click at [956, 225] on button "Next slide" at bounding box center [951, 233] width 26 height 26
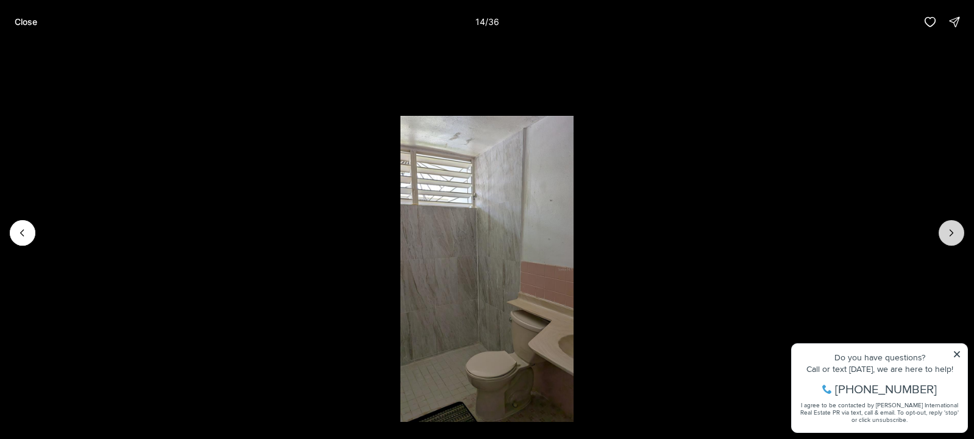
click at [956, 225] on button "Next slide" at bounding box center [951, 233] width 26 height 26
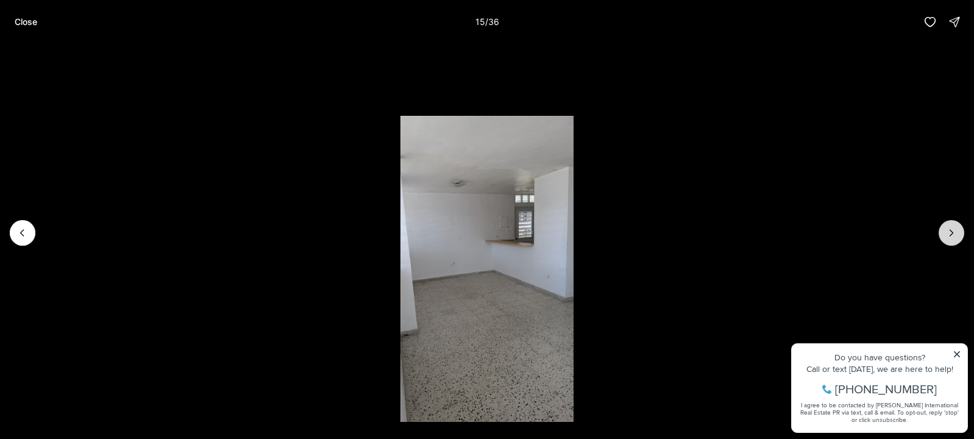
click at [956, 225] on button "Next slide" at bounding box center [951, 233] width 26 height 26
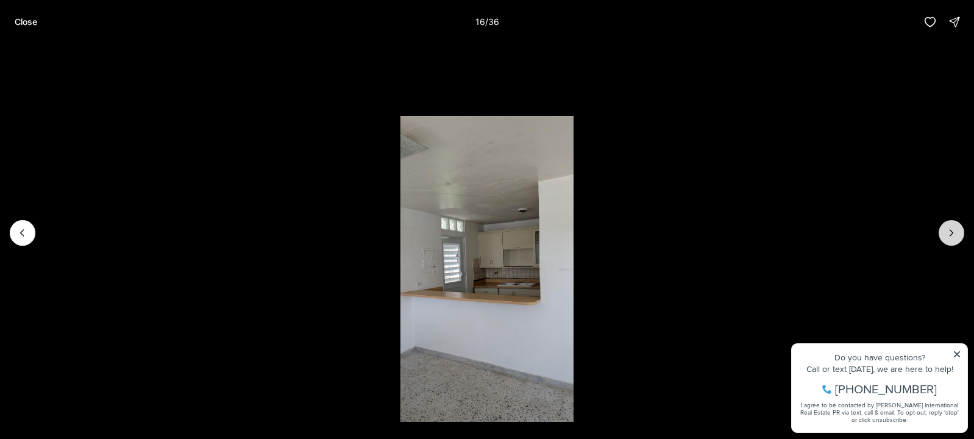
click at [949, 236] on icon "Next slide" at bounding box center [951, 233] width 12 height 12
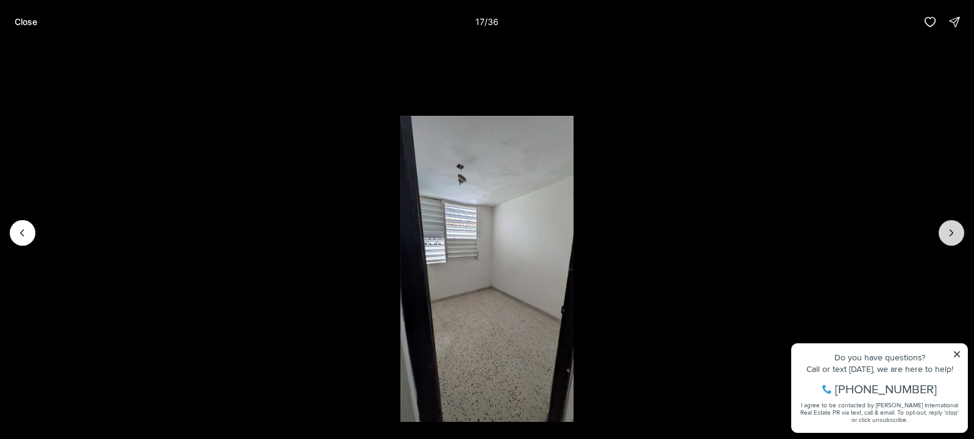
click at [949, 236] on icon "Next slide" at bounding box center [951, 233] width 12 height 12
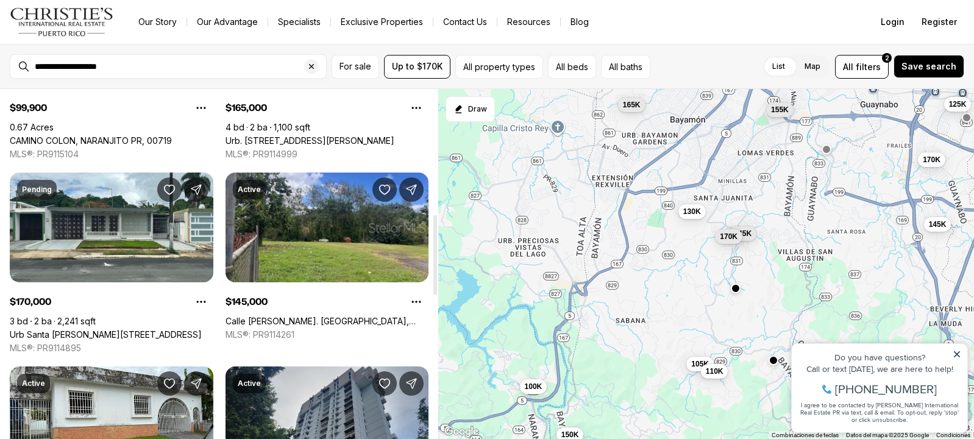
scroll to position [548, 0]
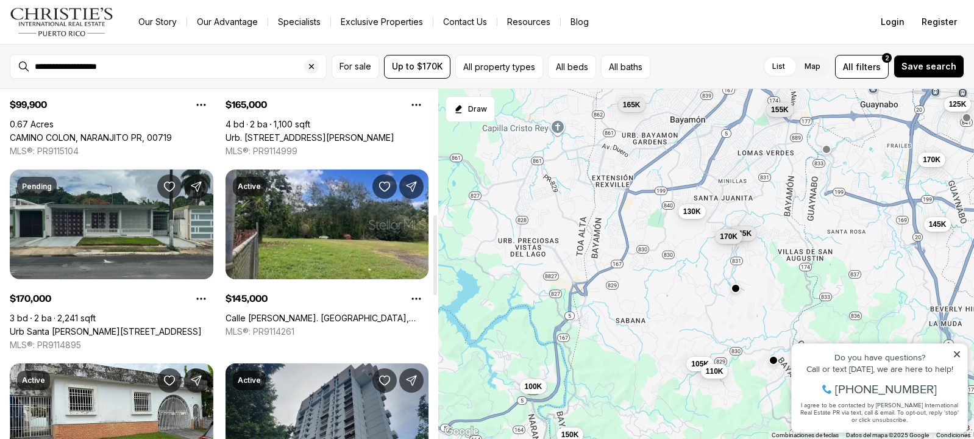
click at [102, 326] on link "Urb Santa Juanita PEDREIRA ST #WC-14, BAYAMON PR, 00956" at bounding box center [106, 331] width 192 height 11
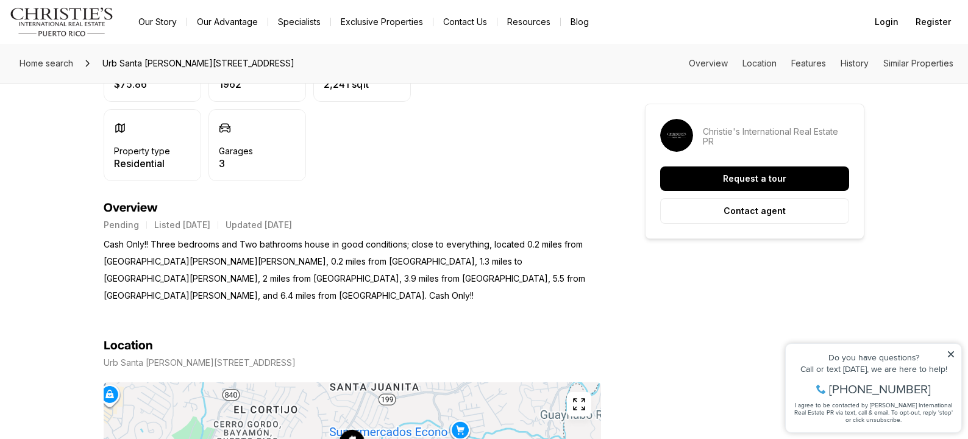
scroll to position [427, 0]
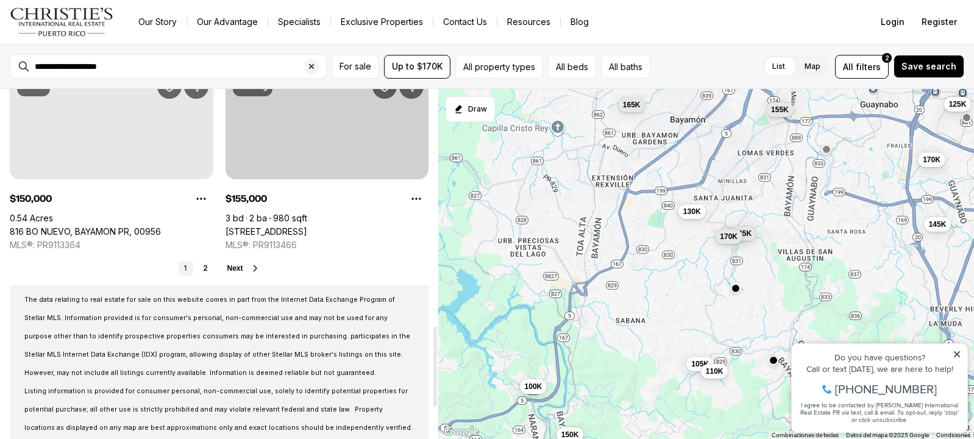
scroll to position [1097, 0]
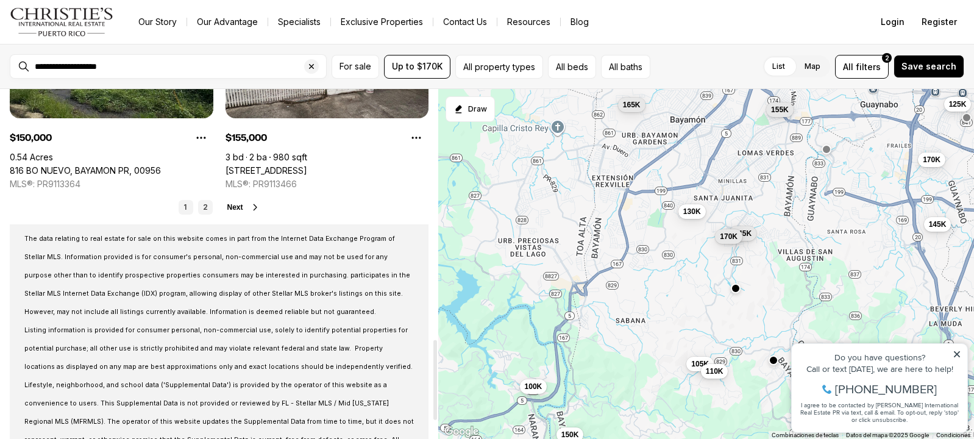
click at [207, 204] on link "2" at bounding box center [205, 207] width 15 height 15
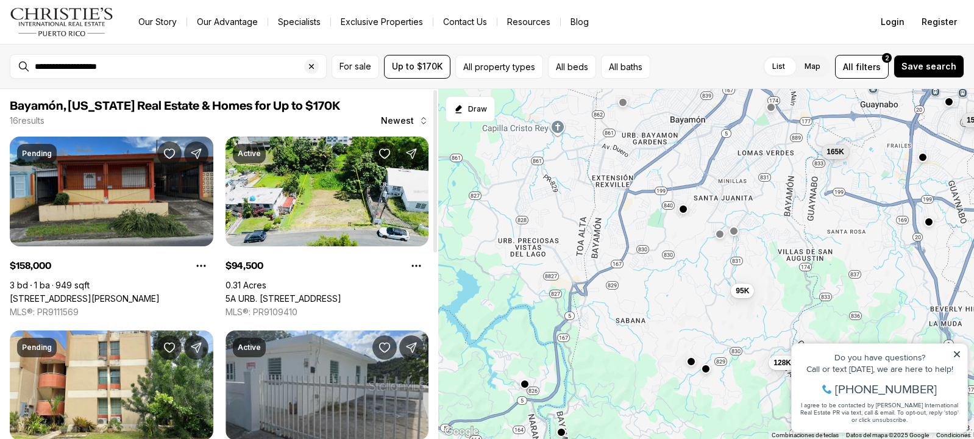
click at [160, 293] on link "1365 CALLE SAN DAMIAN, SAN JUAN PR, 00921" at bounding box center [85, 298] width 150 height 11
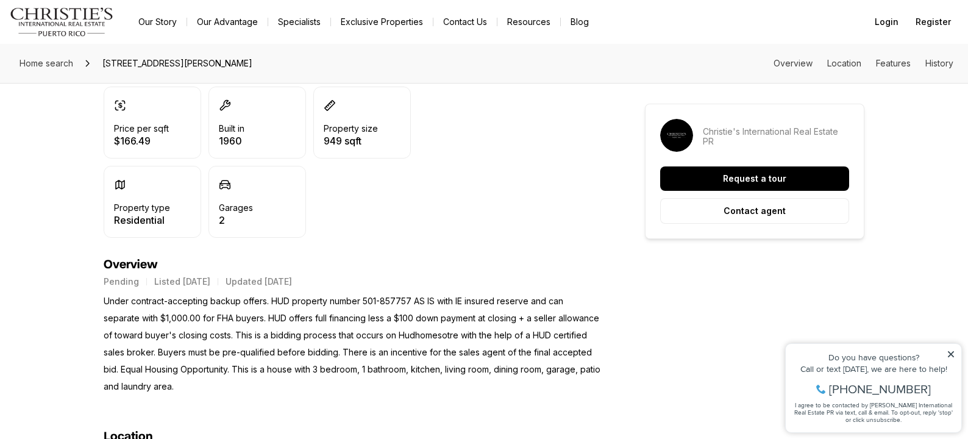
scroll to position [366, 0]
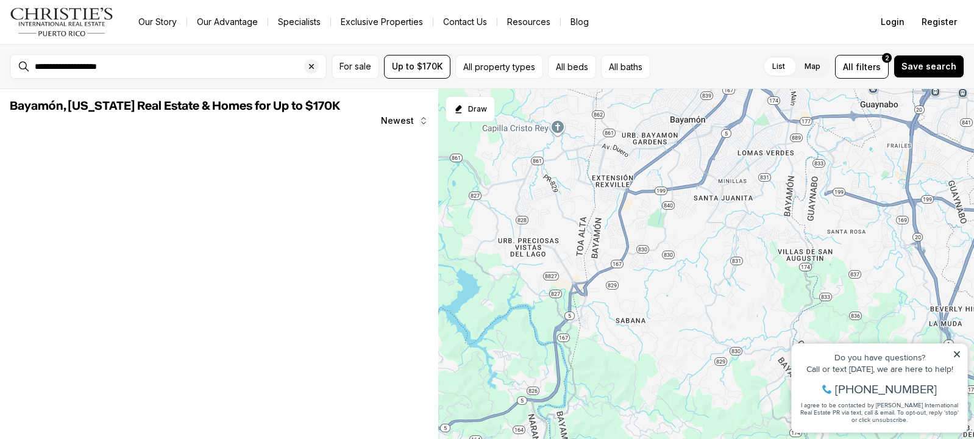
drag, startPoint x: 0, startPoint y: 0, endPoint x: 531, endPoint y: 210, distance: 571.5
click at [545, 209] on div at bounding box center [706, 264] width 536 height 350
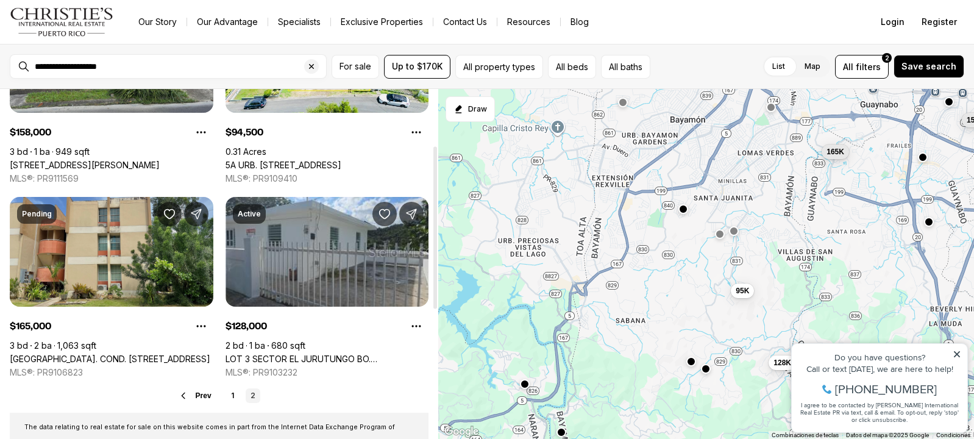
scroll to position [122, 0]
